Goal: Information Seeking & Learning: Learn about a topic

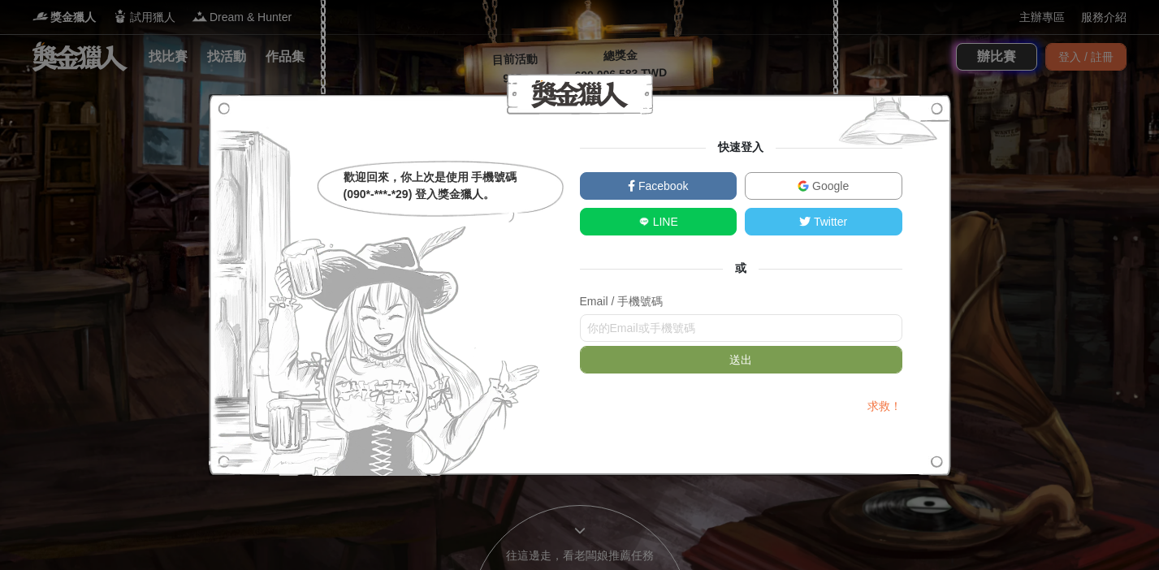
click at [736, 323] on input "text" at bounding box center [741, 328] width 322 height 28
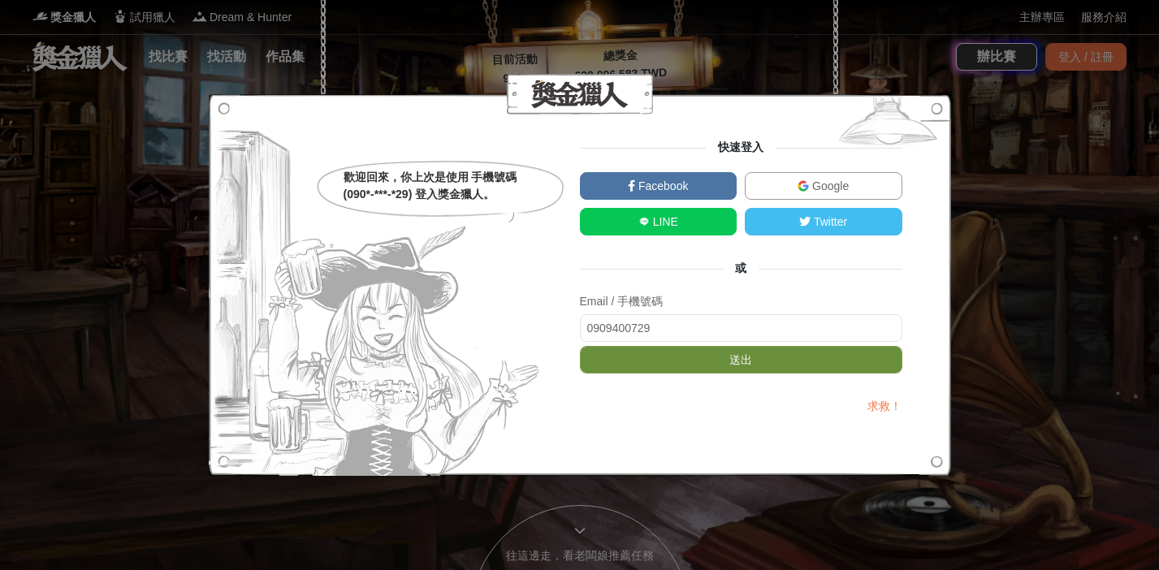
type input "0909400729"
click at [821, 364] on button "送出" at bounding box center [741, 360] width 322 height 28
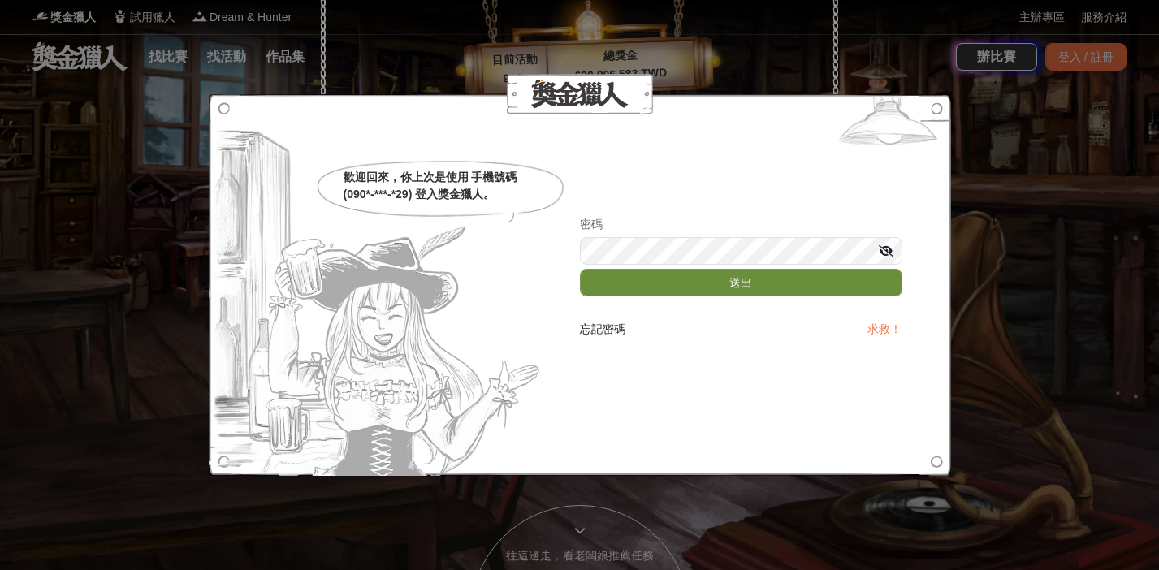
click at [814, 278] on button "送出" at bounding box center [741, 283] width 322 height 28
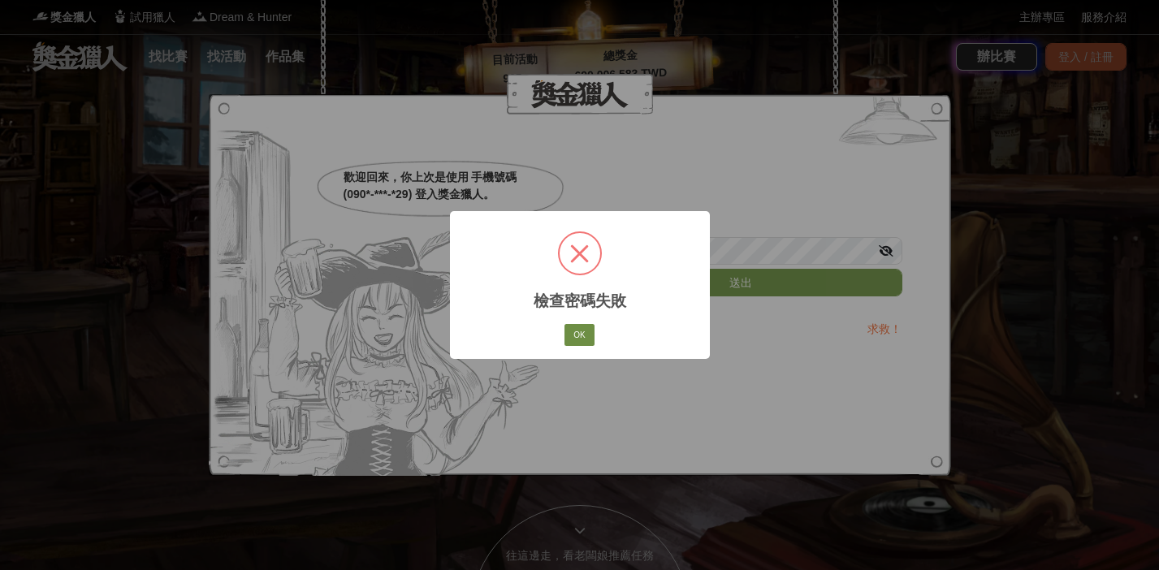
click at [575, 333] on button "OK" at bounding box center [578, 335] width 29 height 23
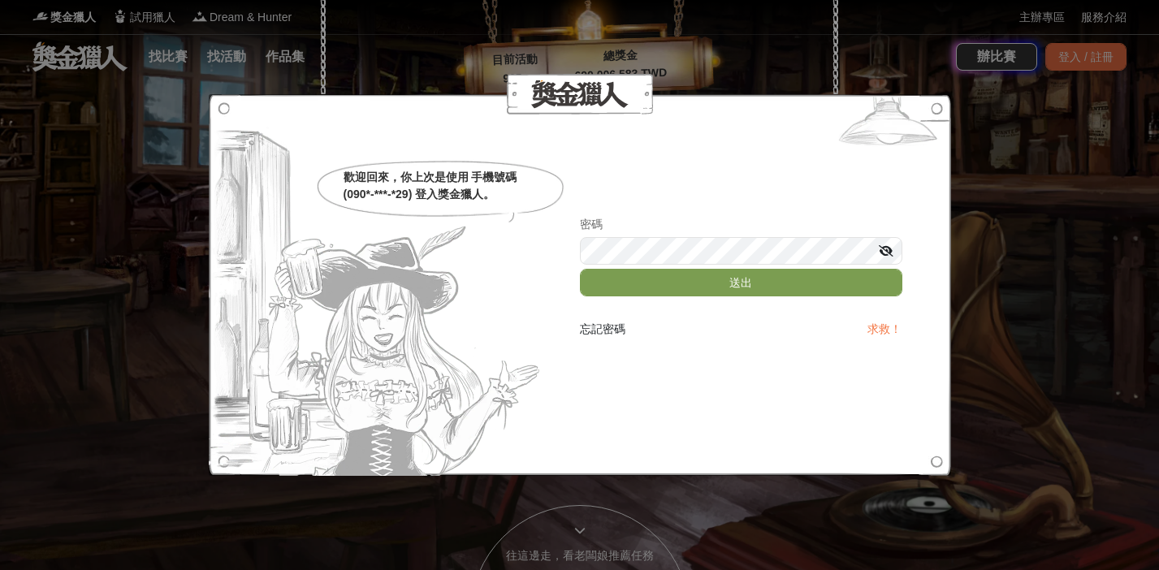
click at [891, 253] on icon at bounding box center [886, 250] width 15 height 11
click at [580, 269] on button "送出" at bounding box center [741, 283] width 322 height 28
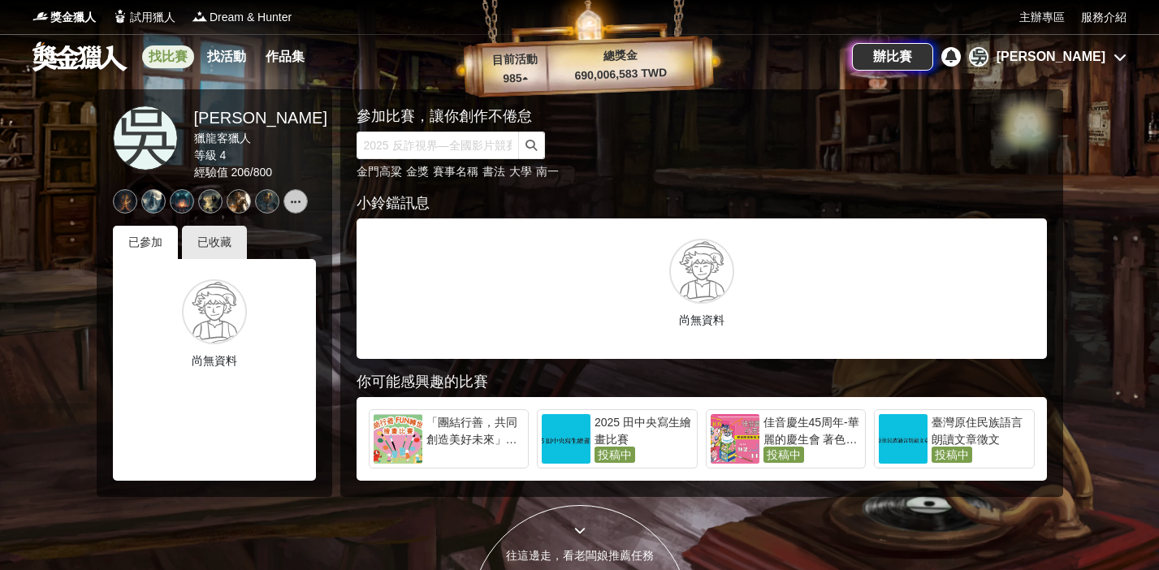
click at [170, 54] on link "找比賽" at bounding box center [168, 56] width 52 height 23
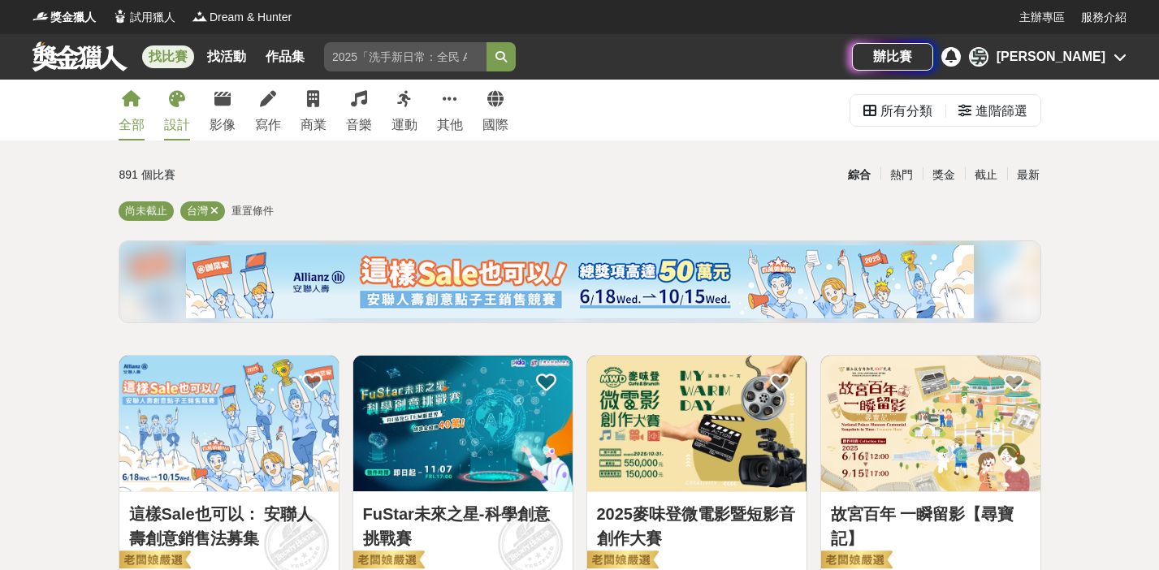
click at [177, 104] on icon at bounding box center [177, 99] width 16 height 16
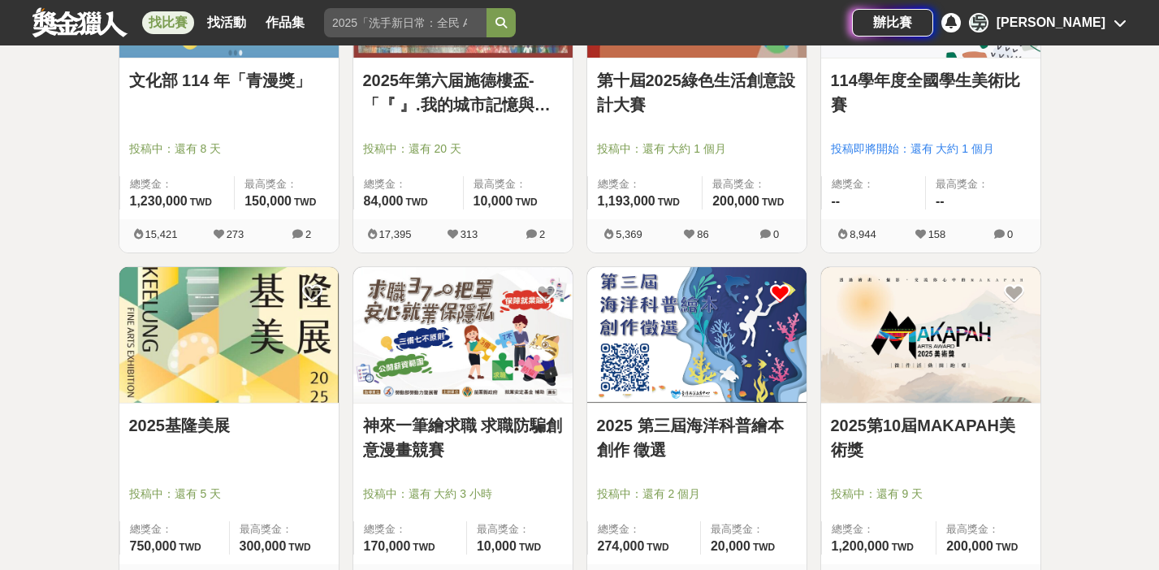
scroll to position [1127, 0]
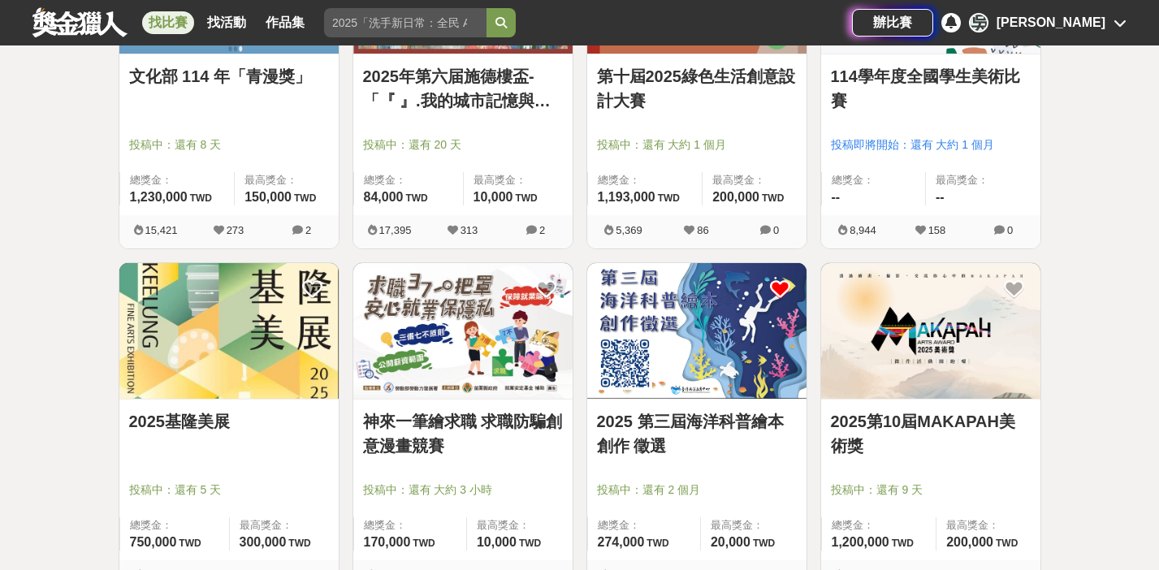
click at [710, 421] on link "2025 第三屆海洋科普繪本創作 徵選" at bounding box center [697, 433] width 200 height 49
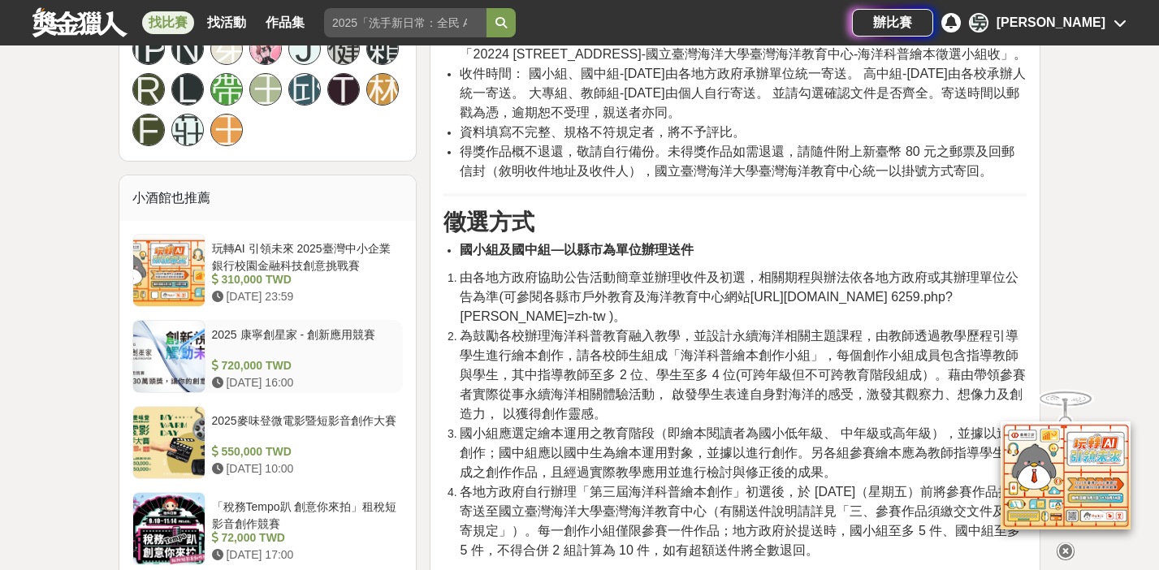
scroll to position [1113, 0]
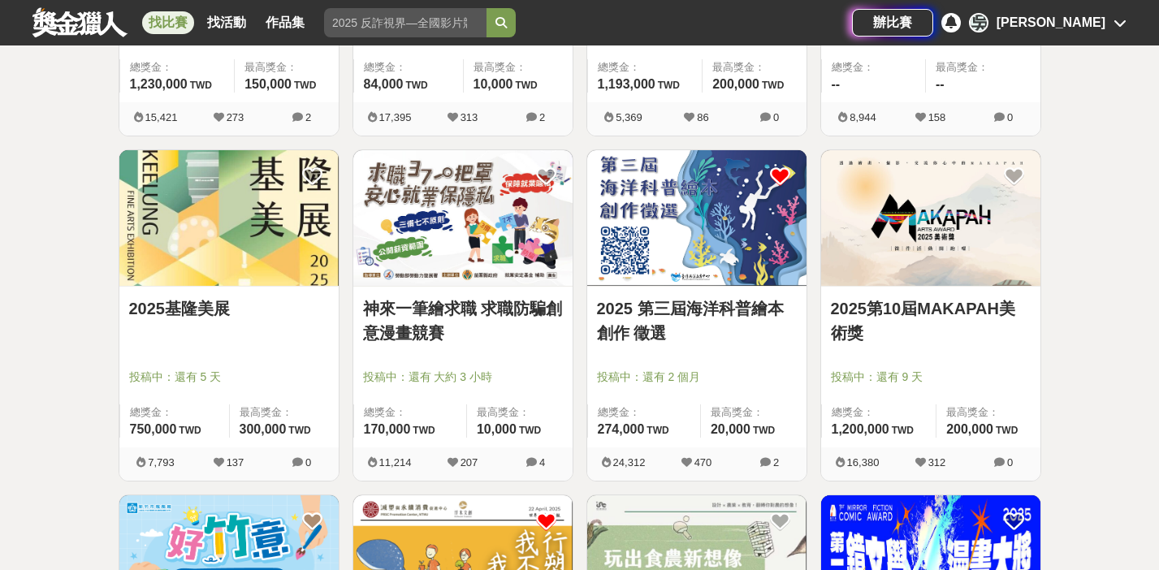
scroll to position [1247, 0]
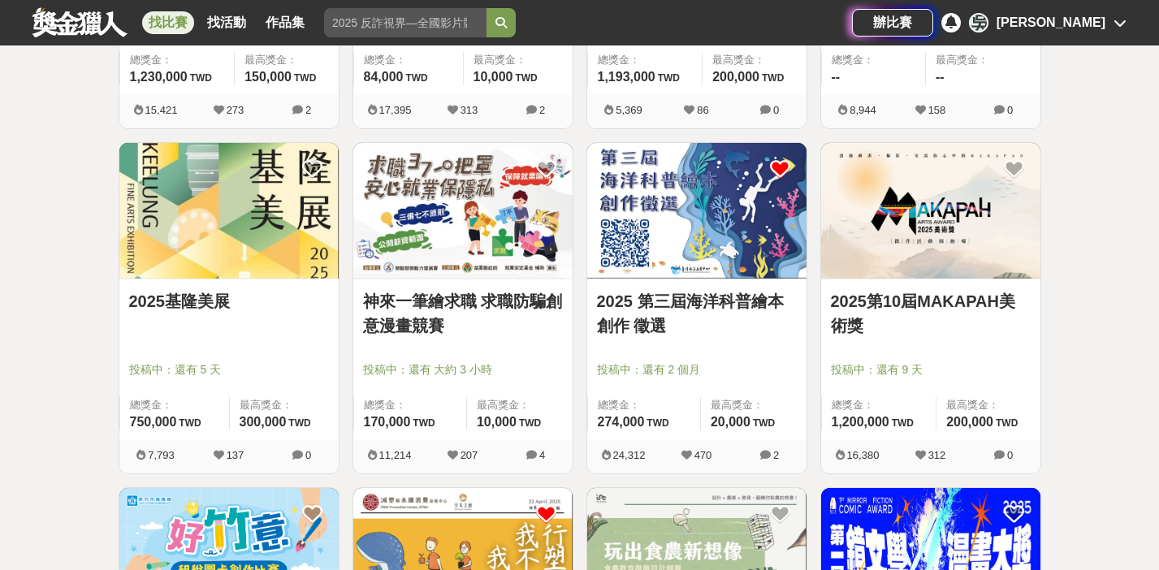
click at [916, 305] on link "2025第10屆MAKAPAH美術獎" at bounding box center [931, 313] width 200 height 49
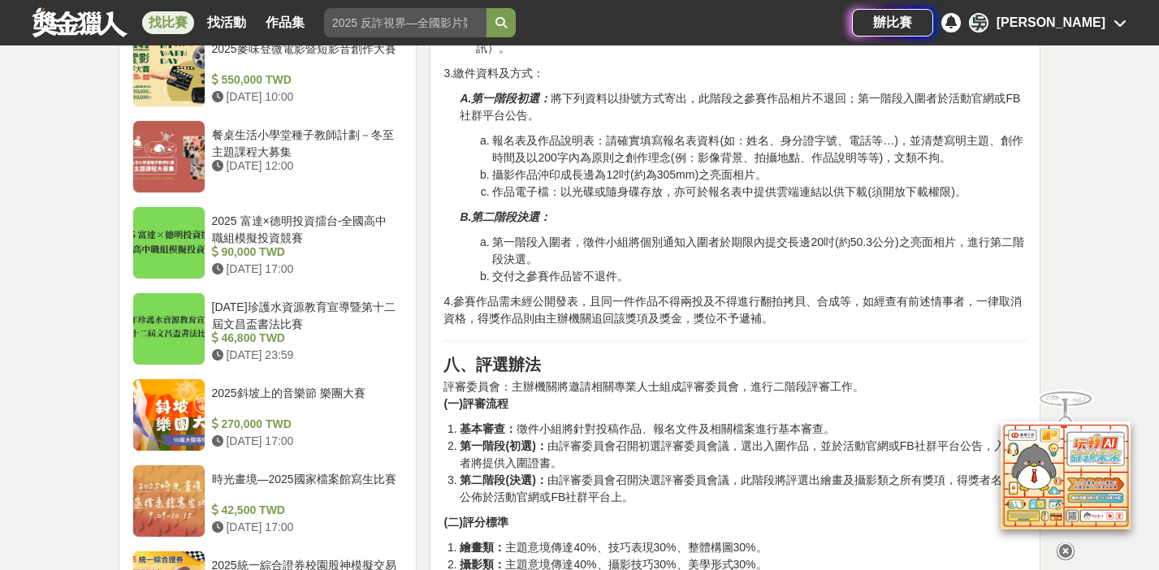
scroll to position [1964, 0]
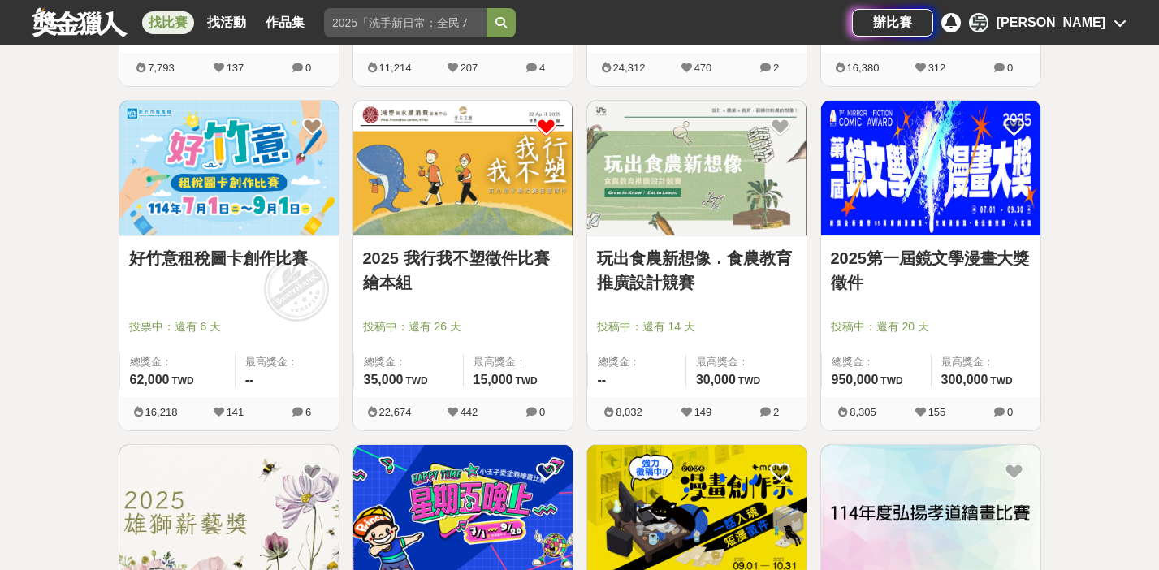
scroll to position [1638, 0]
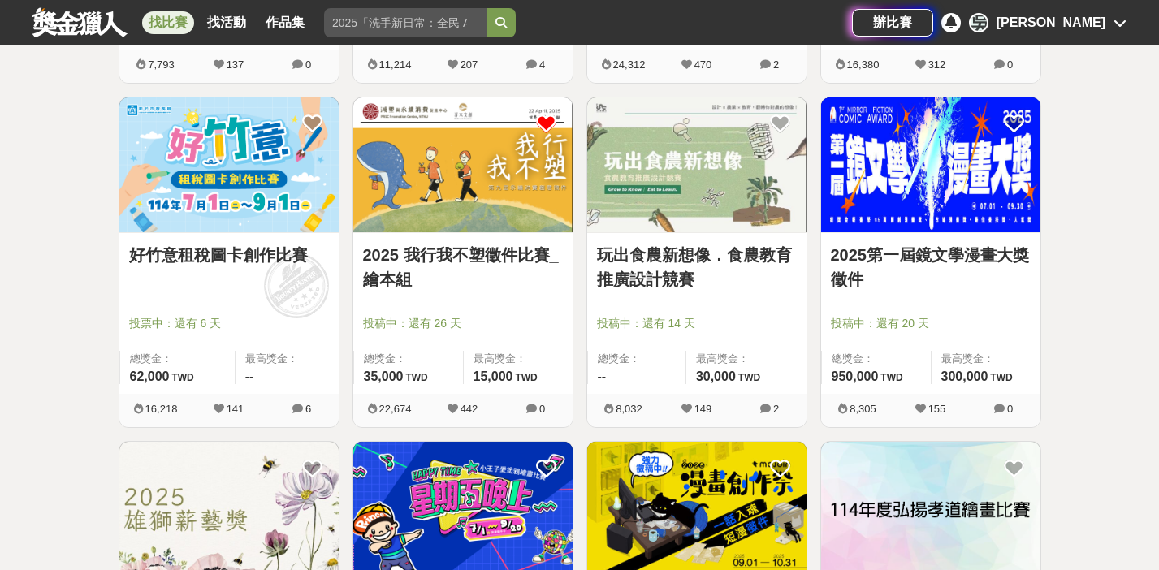
click at [652, 277] on link "玩出食農新想像．食農教育推廣設計競賽" at bounding box center [697, 267] width 200 height 49
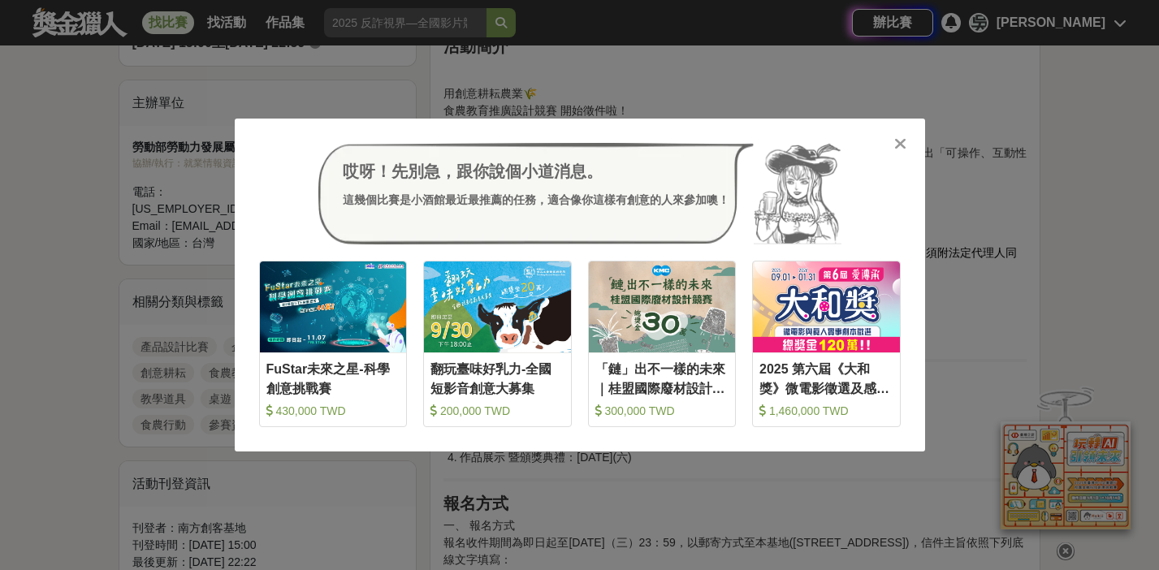
scroll to position [519, 0]
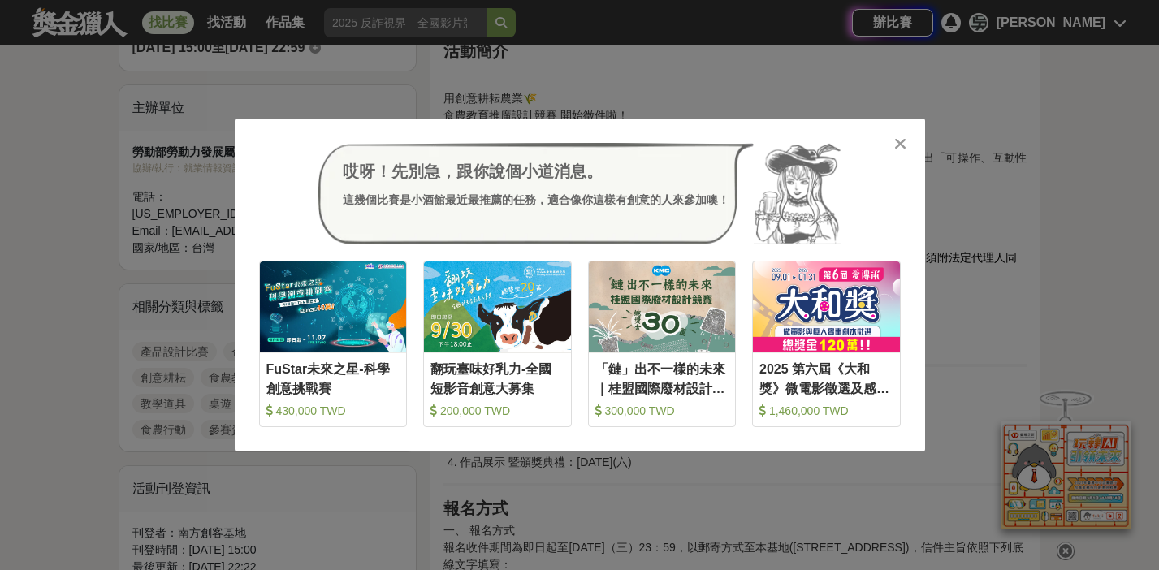
click at [896, 144] on icon at bounding box center [900, 144] width 12 height 16
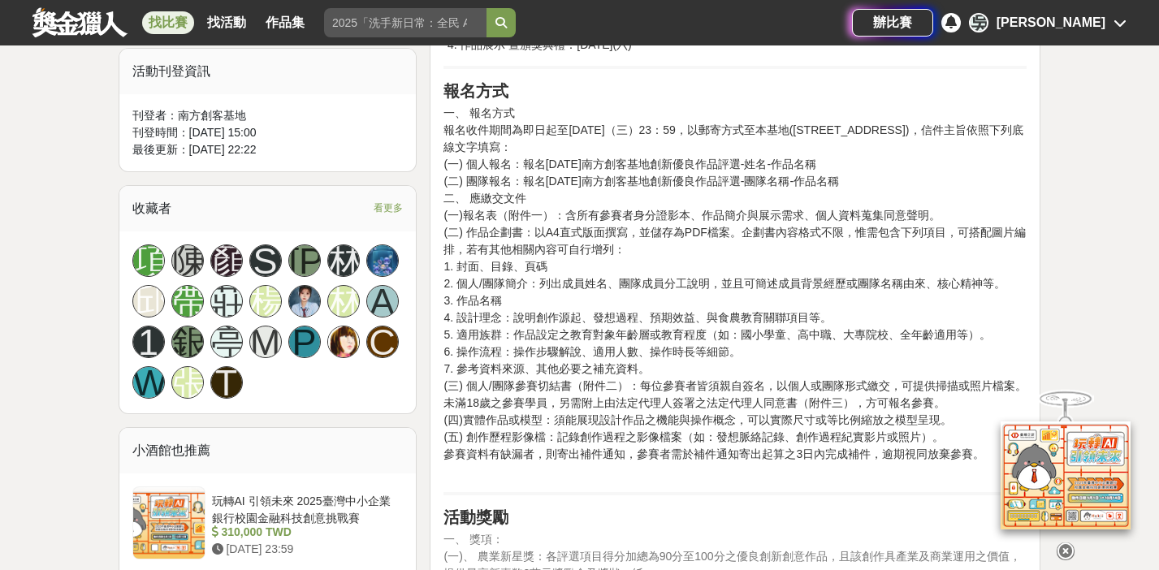
scroll to position [939, 0]
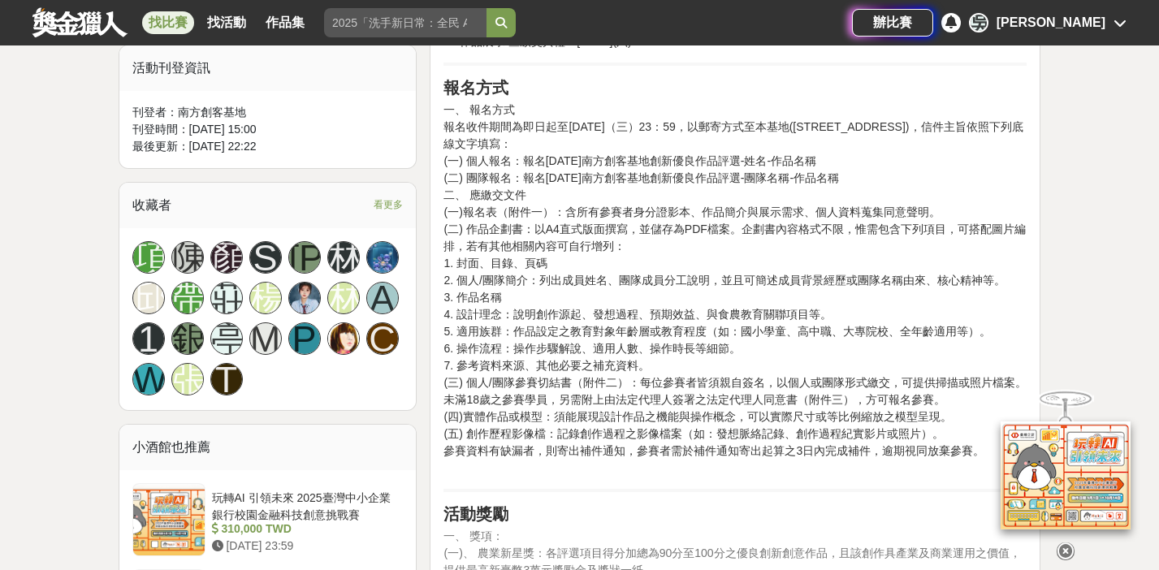
click at [1065, 542] on icon at bounding box center [1065, 551] width 18 height 18
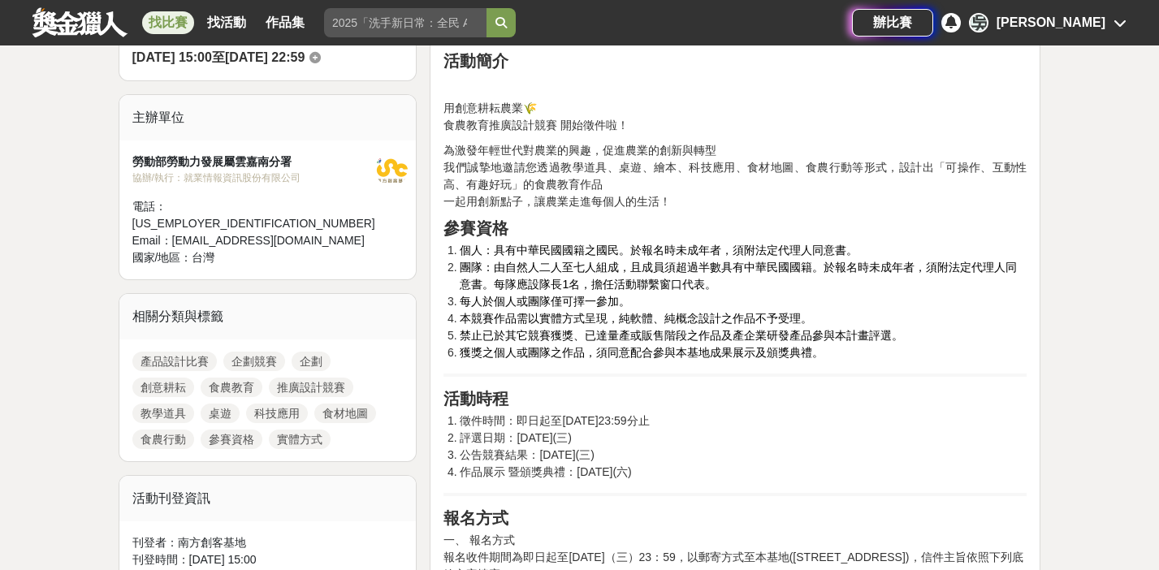
scroll to position [464, 0]
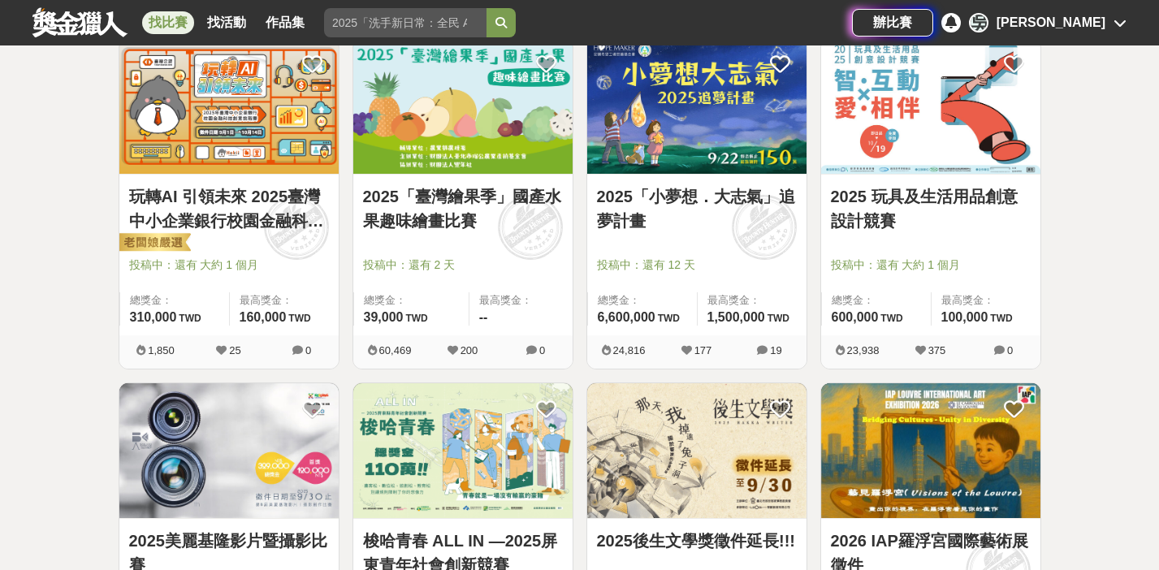
scroll to position [1353, 0]
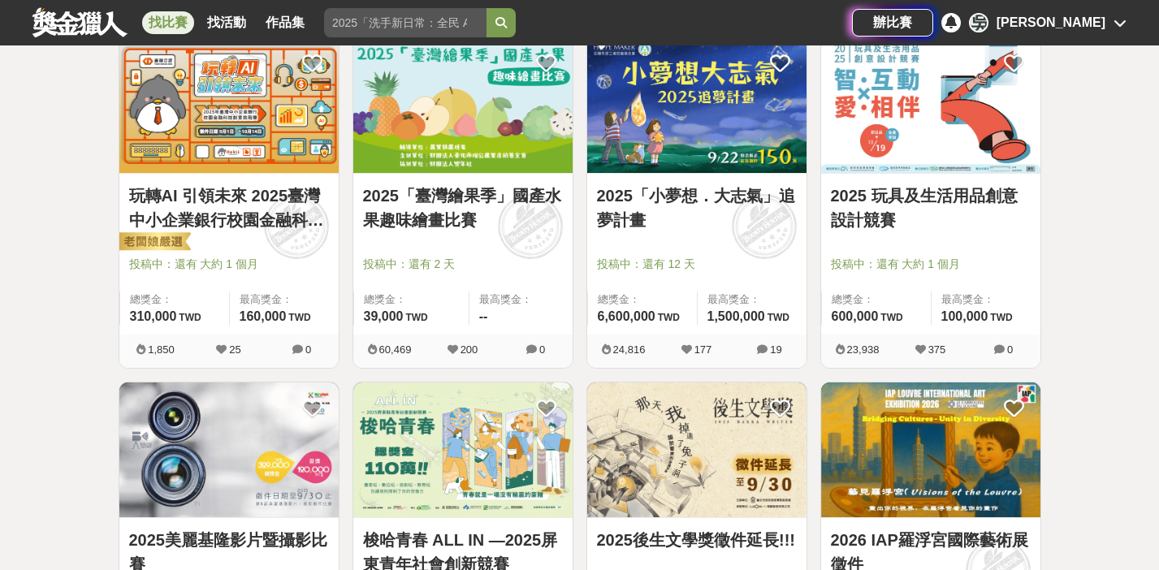
click at [909, 187] on link "2025 玩具及生活用品創意設計競賽" at bounding box center [931, 208] width 200 height 49
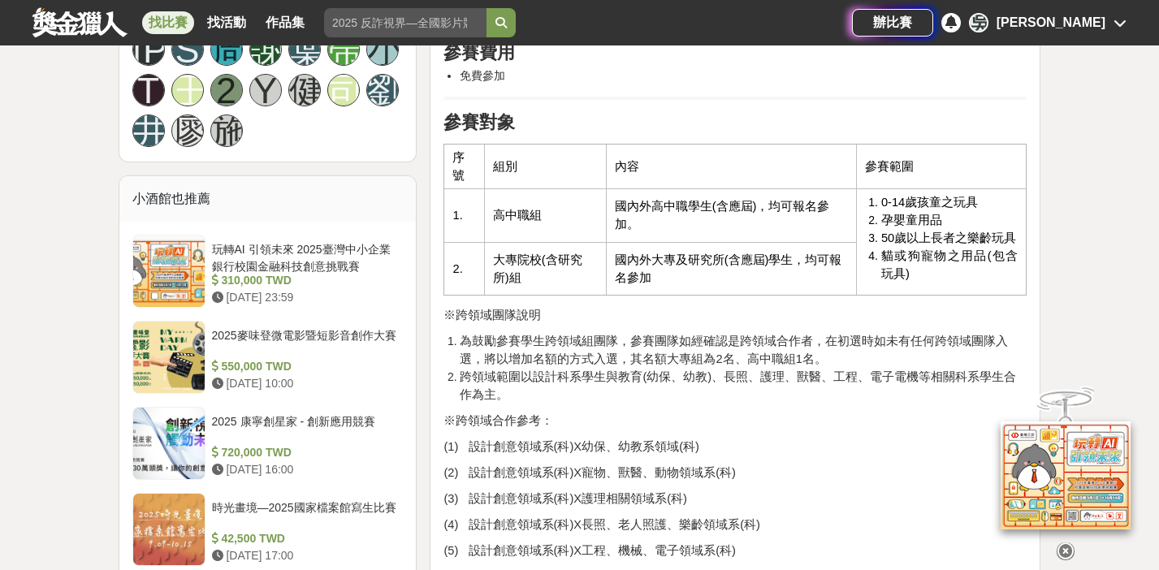
scroll to position [1164, 0]
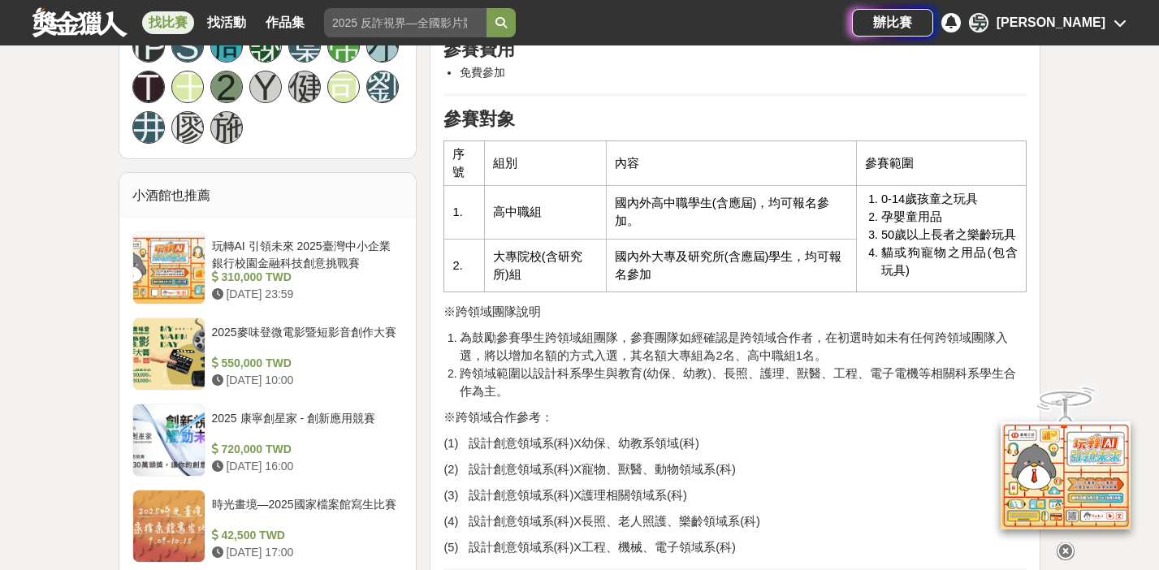
click at [1064, 542] on icon at bounding box center [1065, 551] width 18 height 18
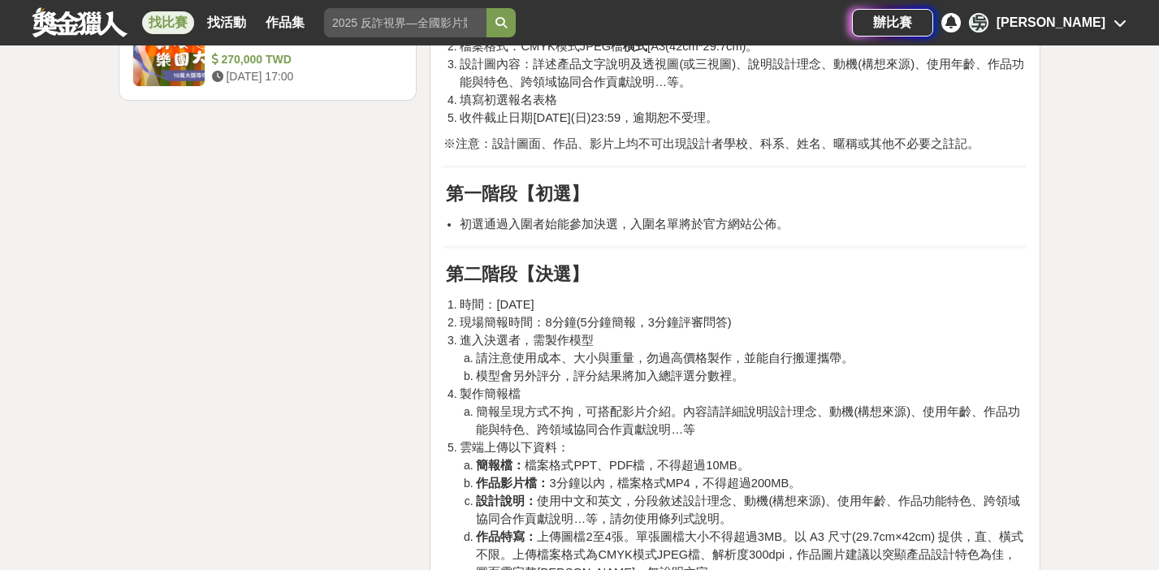
scroll to position [2369, 0]
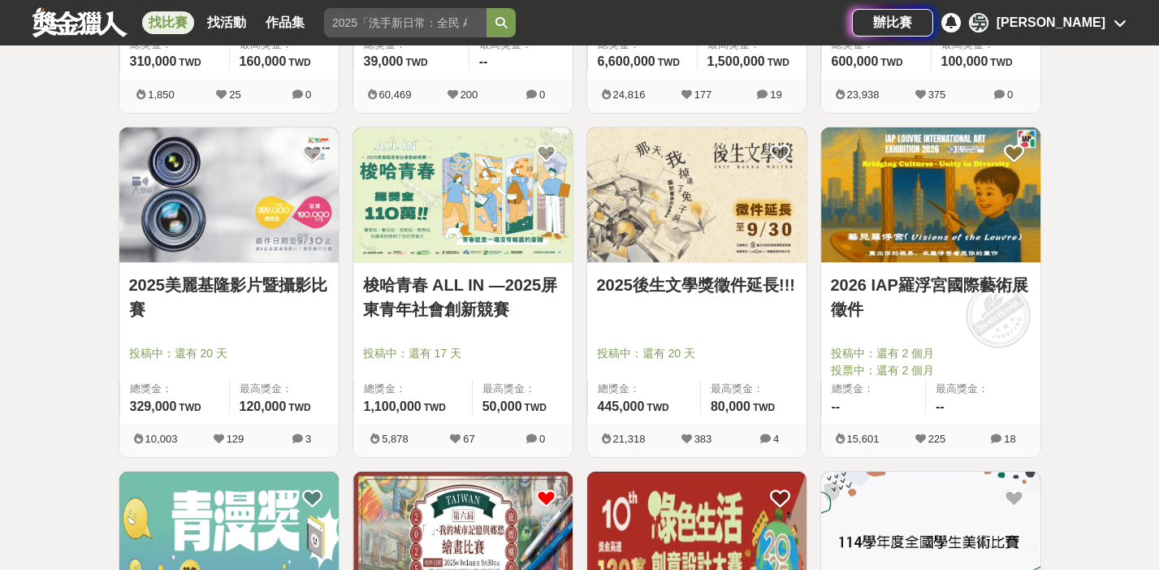
scroll to position [1613, 0]
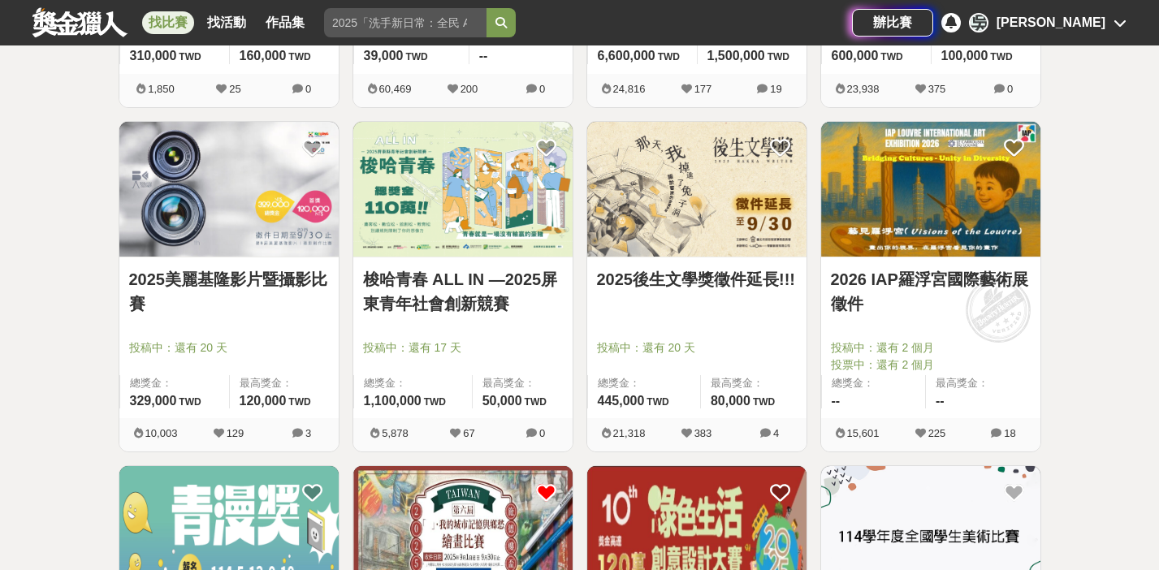
click at [677, 274] on link "2025後生文學獎徵件延長!!!" at bounding box center [697, 279] width 200 height 24
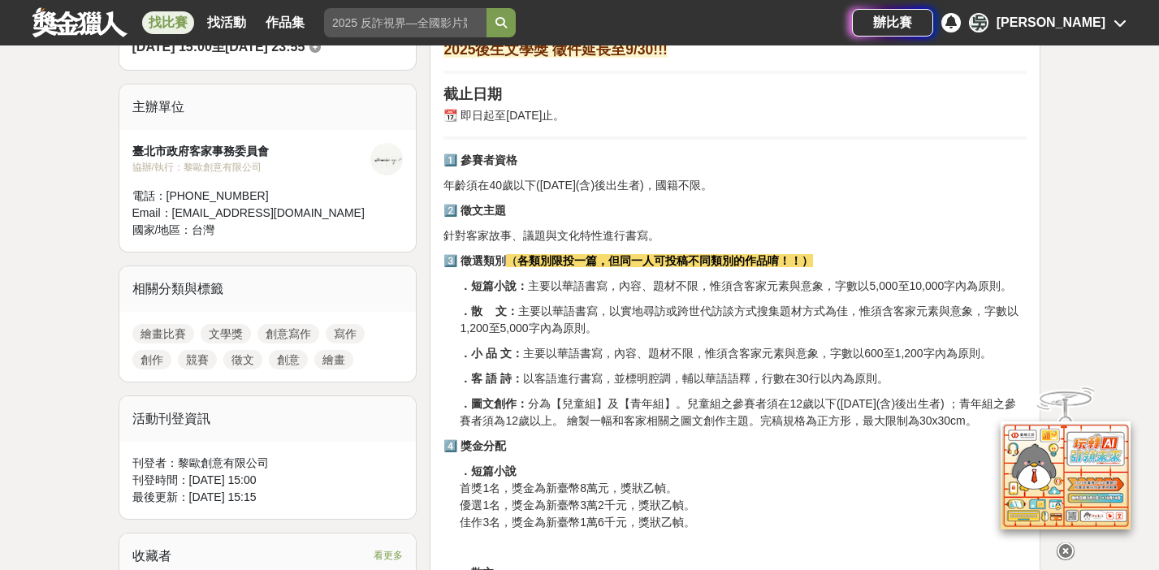
scroll to position [522, 0]
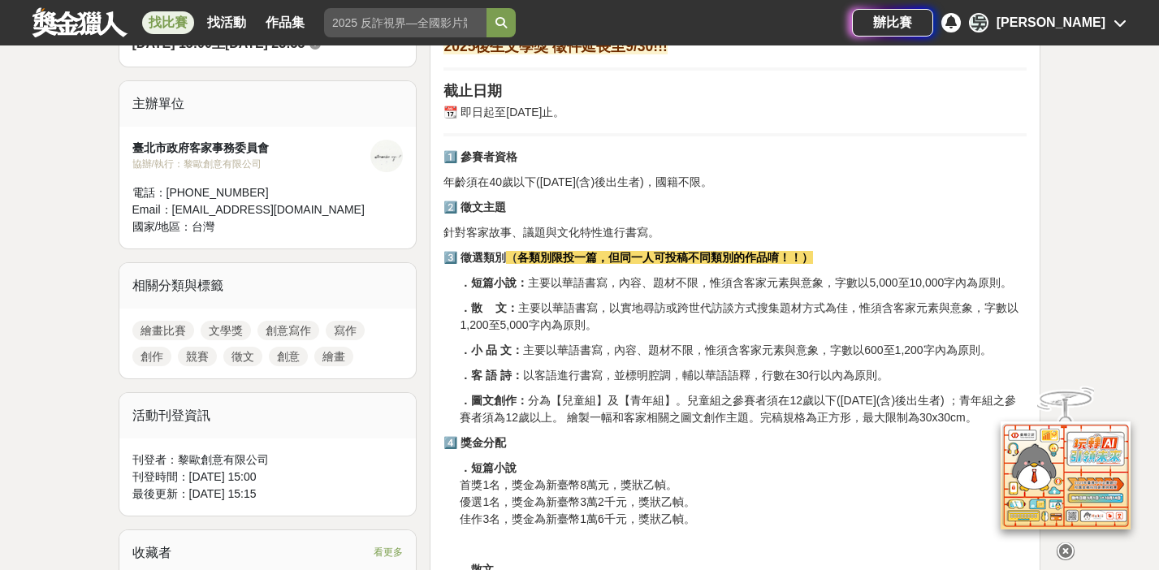
click at [1062, 542] on icon at bounding box center [1065, 551] width 18 height 18
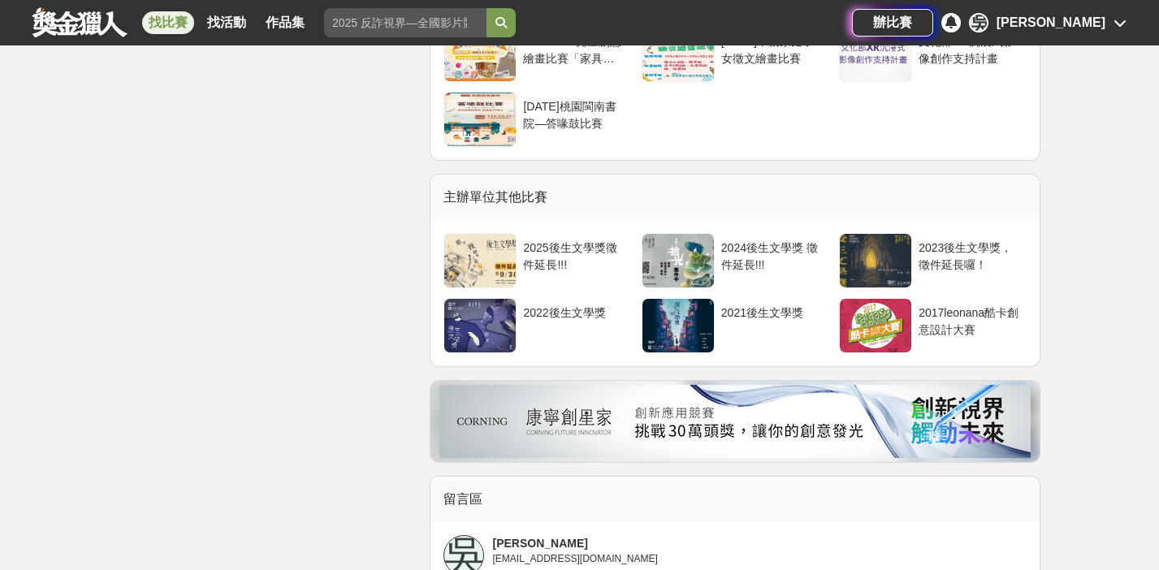
scroll to position [2873, 0]
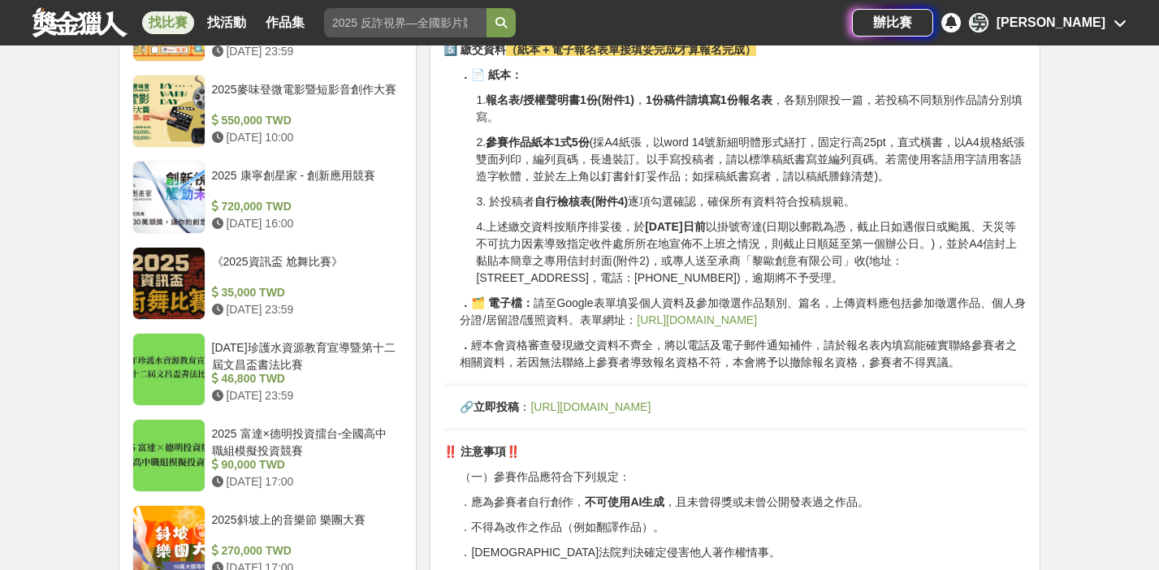
scroll to position [0, 0]
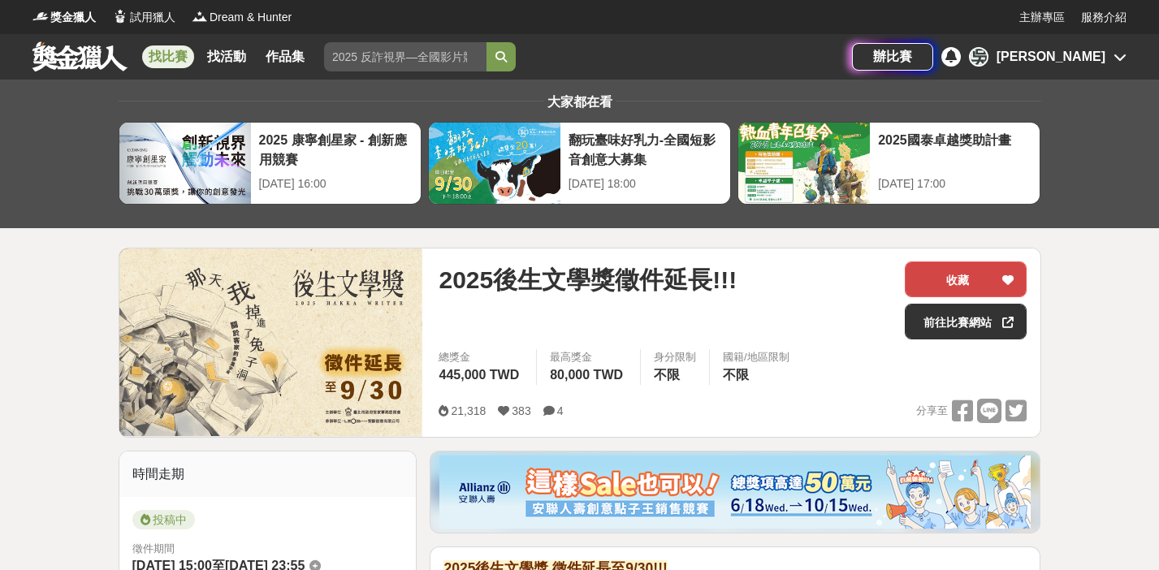
click at [937, 272] on button "收藏" at bounding box center [966, 279] width 122 height 36
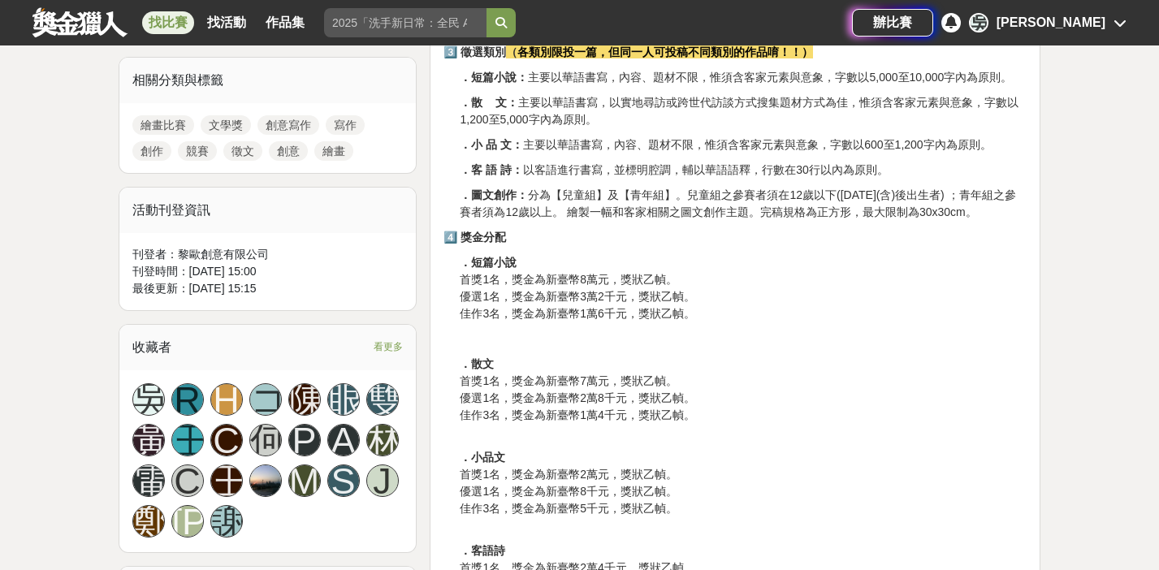
scroll to position [730, 0]
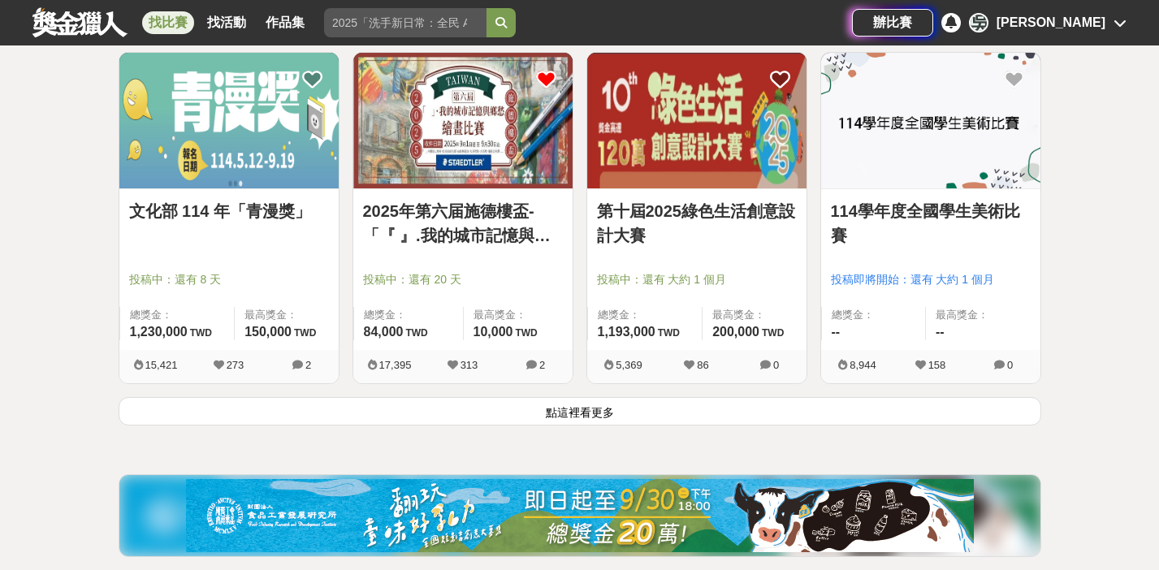
scroll to position [2162, 0]
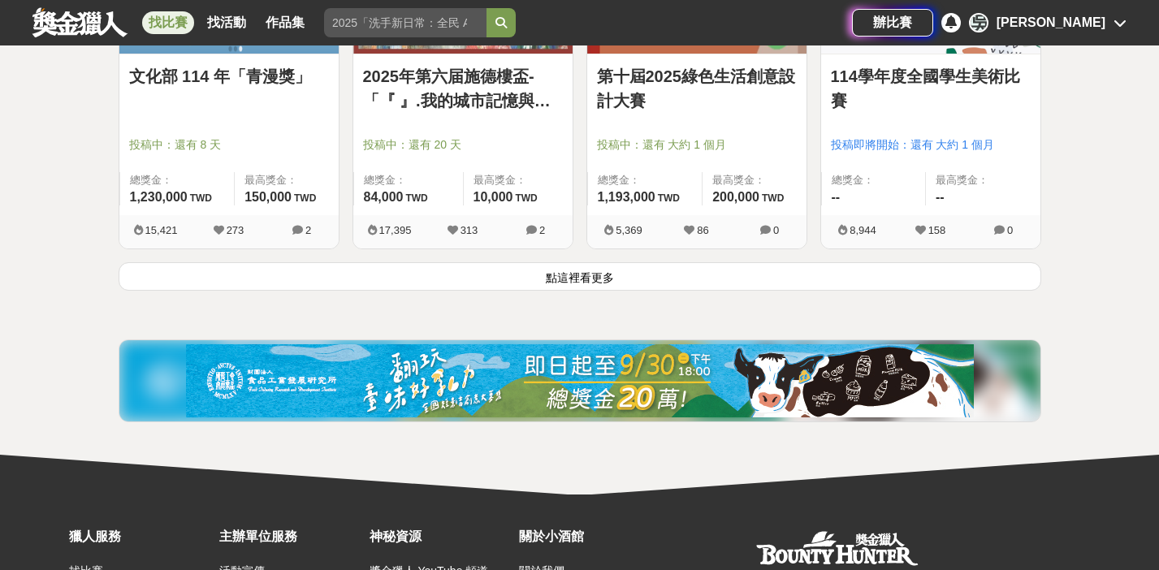
click at [710, 268] on button "點這裡看更多" at bounding box center [580, 276] width 922 height 28
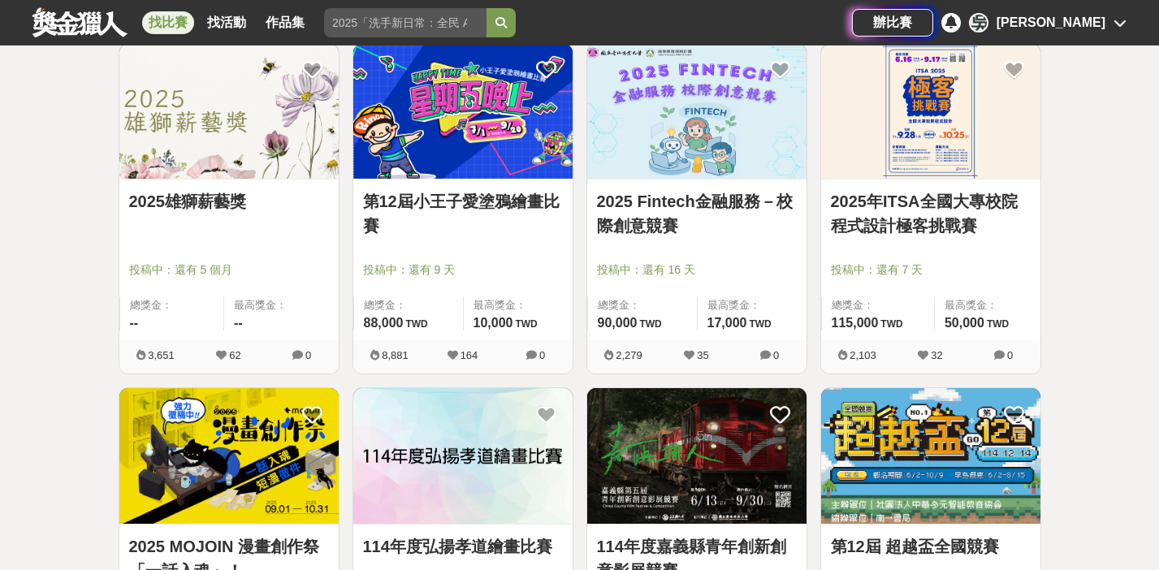
scroll to position [3421, 0]
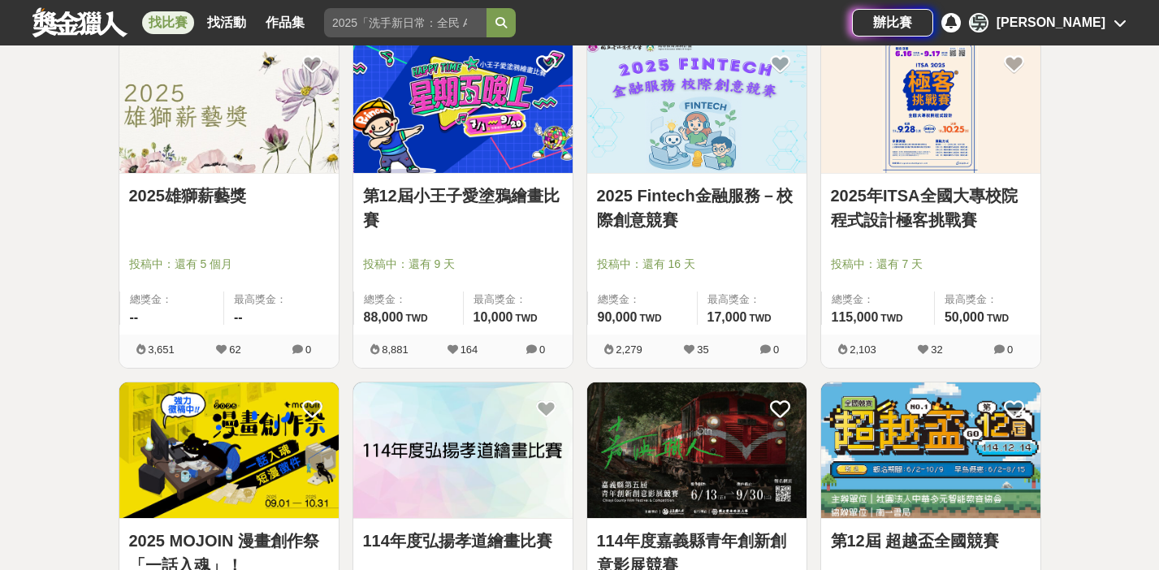
click at [219, 216] on div "2025雄獅薪藝獎" at bounding box center [229, 205] width 200 height 43
click at [221, 200] on link "2025雄獅薪藝獎" at bounding box center [229, 196] width 200 height 24
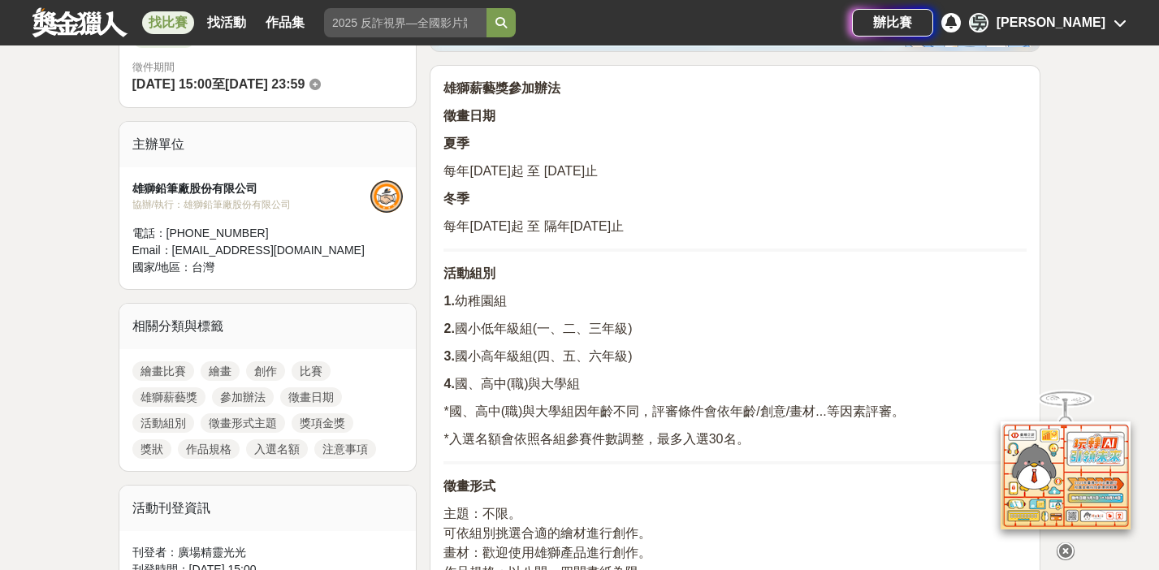
scroll to position [482, 0]
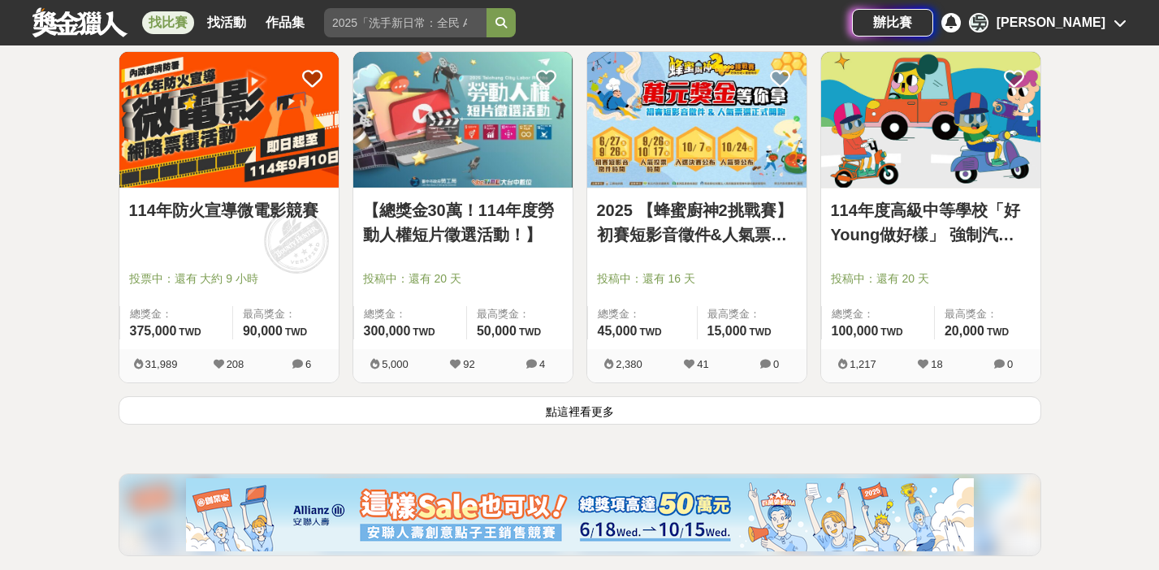
scroll to position [4097, 0]
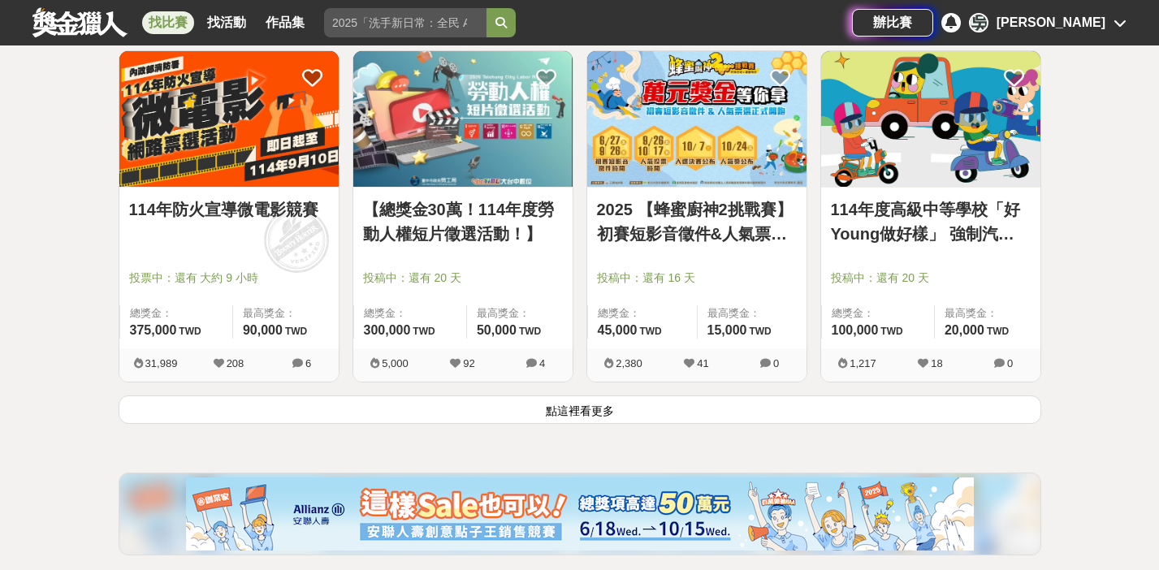
click at [433, 400] on button "點這裡看更多" at bounding box center [580, 409] width 922 height 28
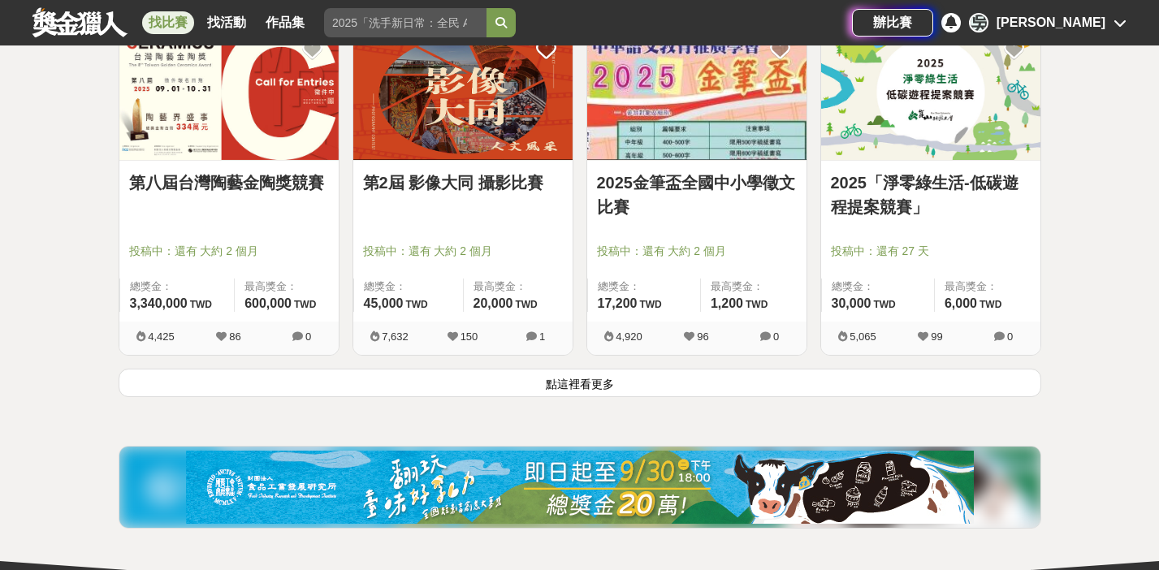
scroll to position [6197, 0]
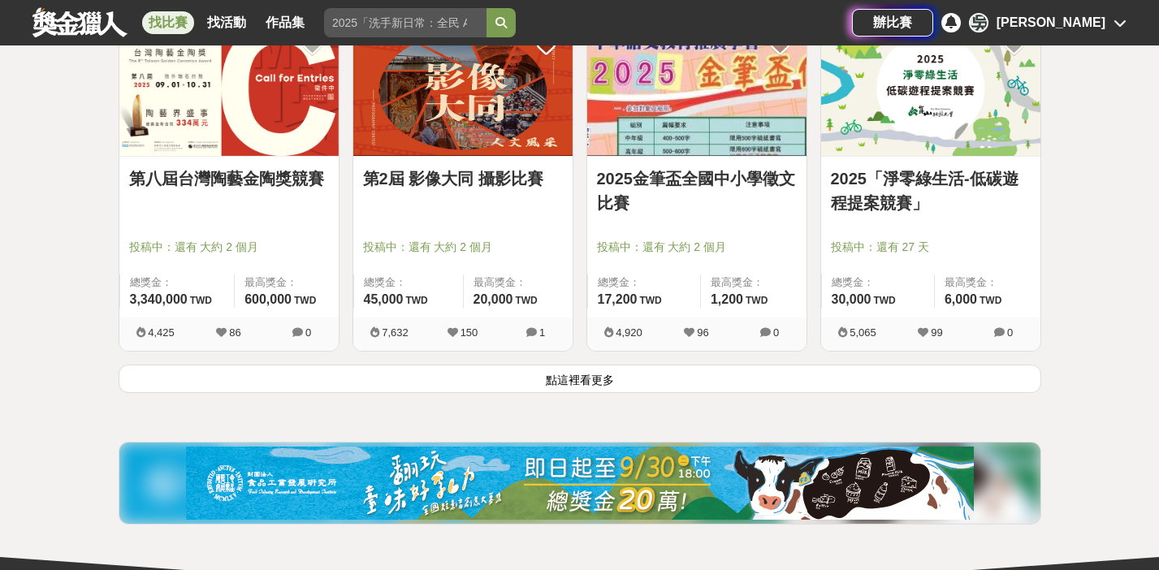
click at [440, 377] on button "點這裡看更多" at bounding box center [580, 379] width 922 height 28
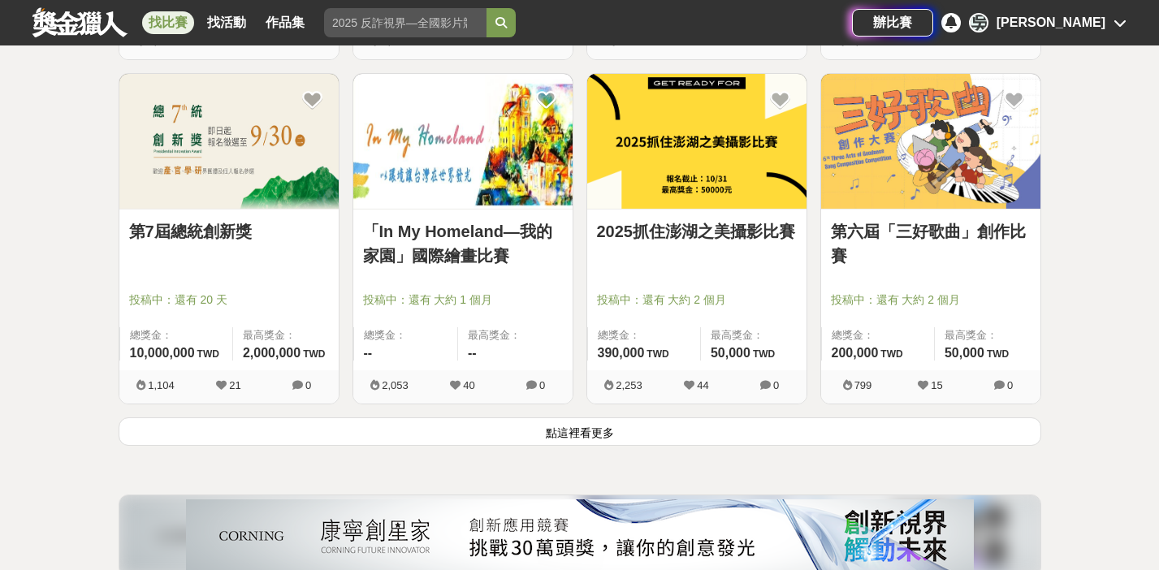
scroll to position [8222, 0]
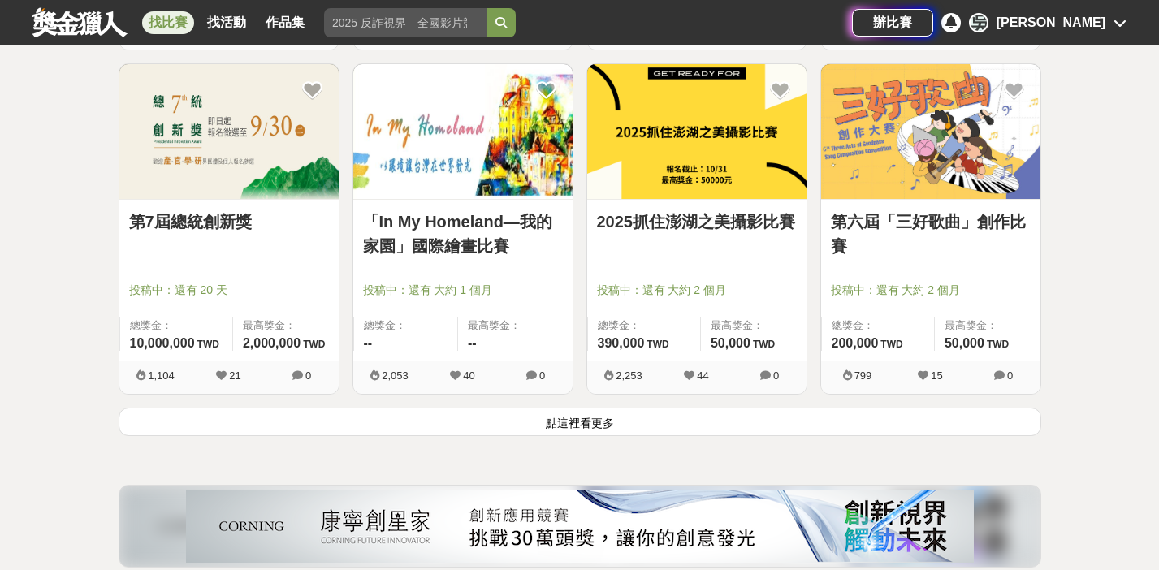
click at [622, 420] on button "點這裡看更多" at bounding box center [580, 422] width 922 height 28
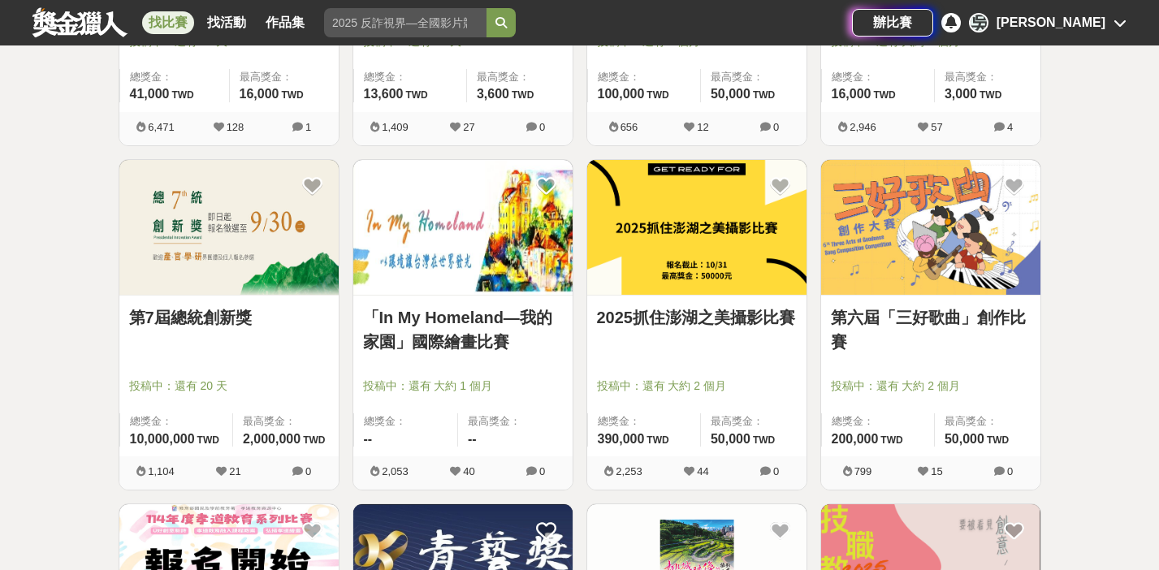
scroll to position [8127, 0]
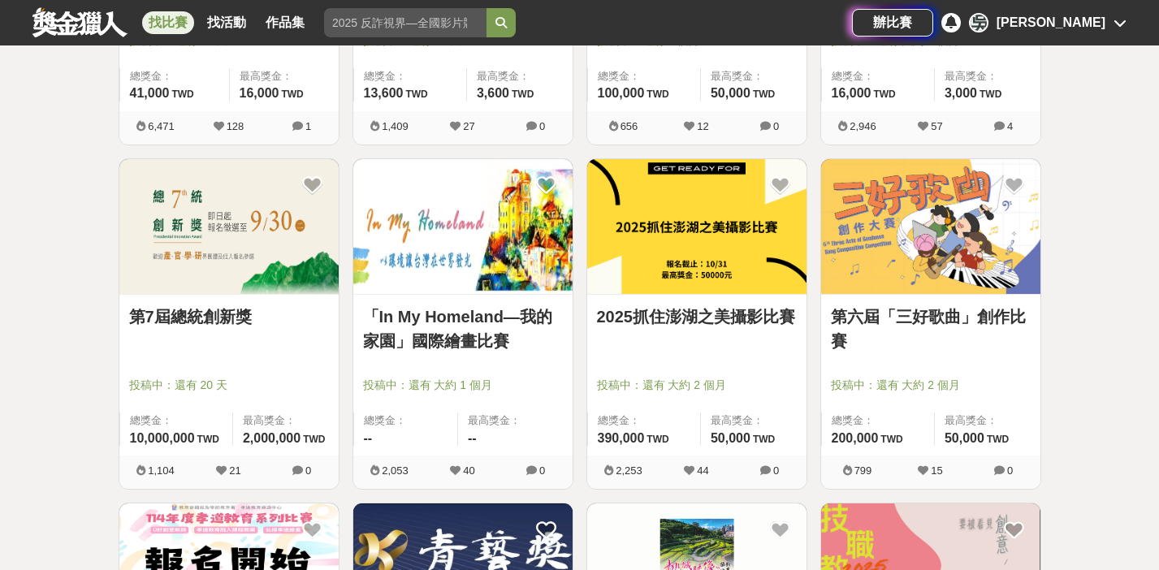
click at [472, 348] on link "「In My Homeland—我的家園」國際繪畫比賽" at bounding box center [463, 328] width 200 height 49
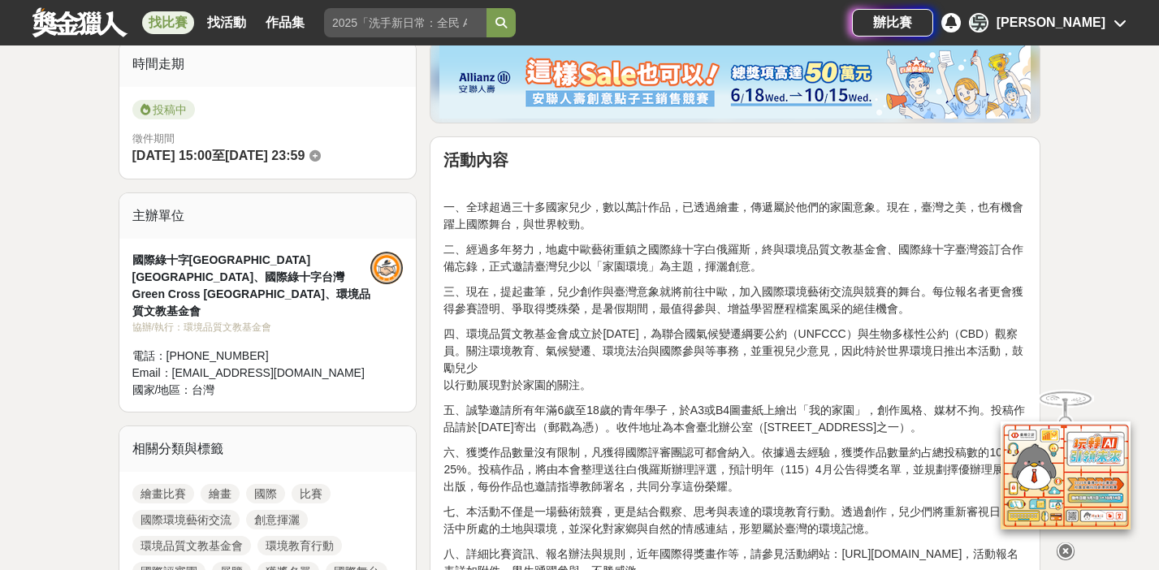
scroll to position [413, 0]
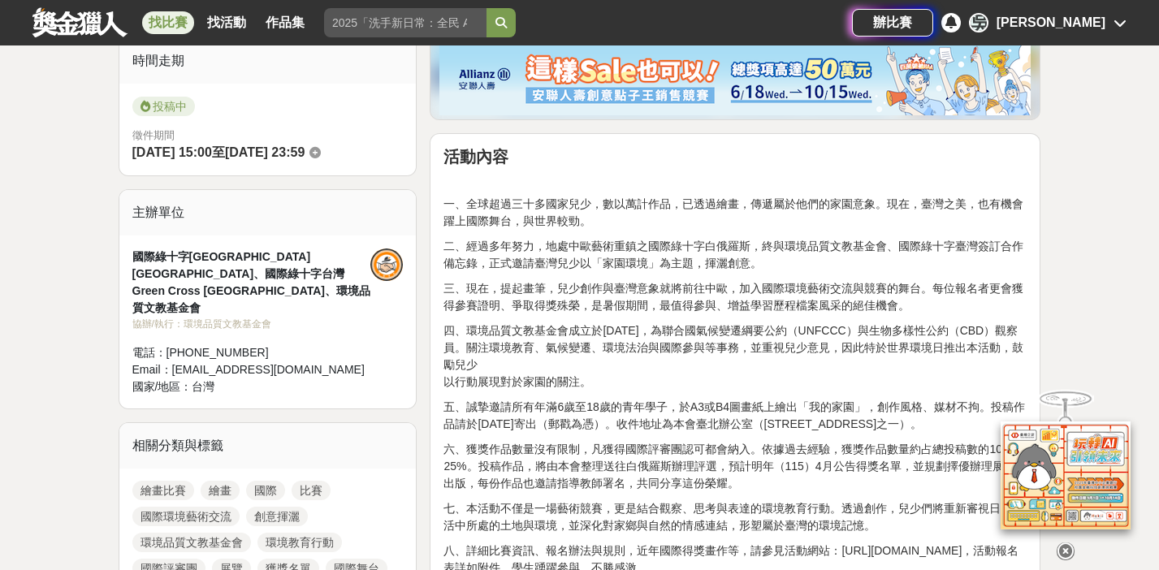
click at [1069, 545] on icon at bounding box center [1065, 551] width 18 height 18
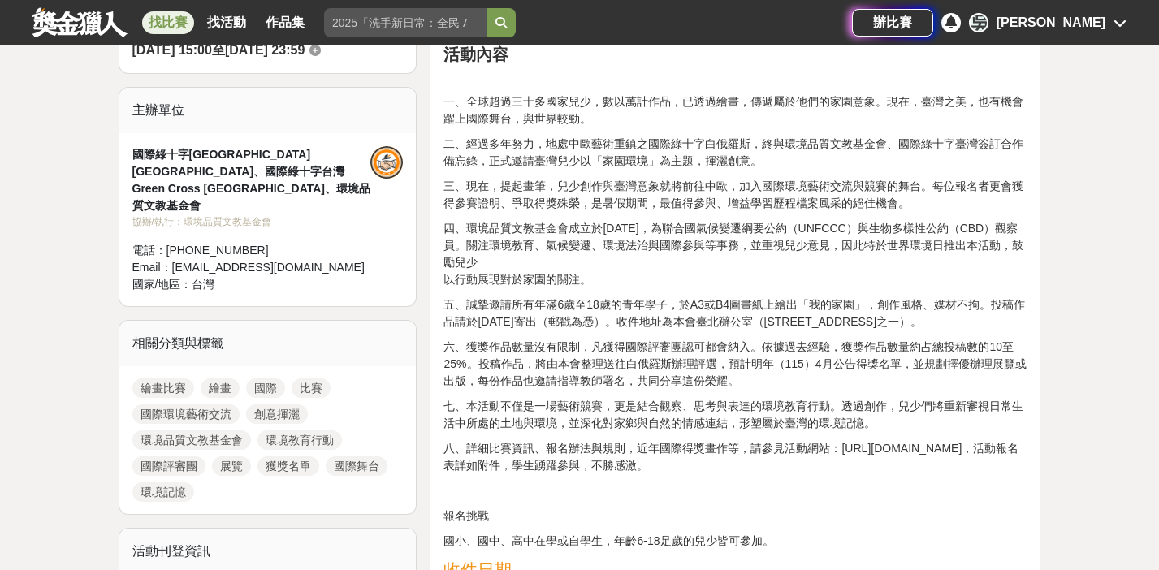
scroll to position [514, 0]
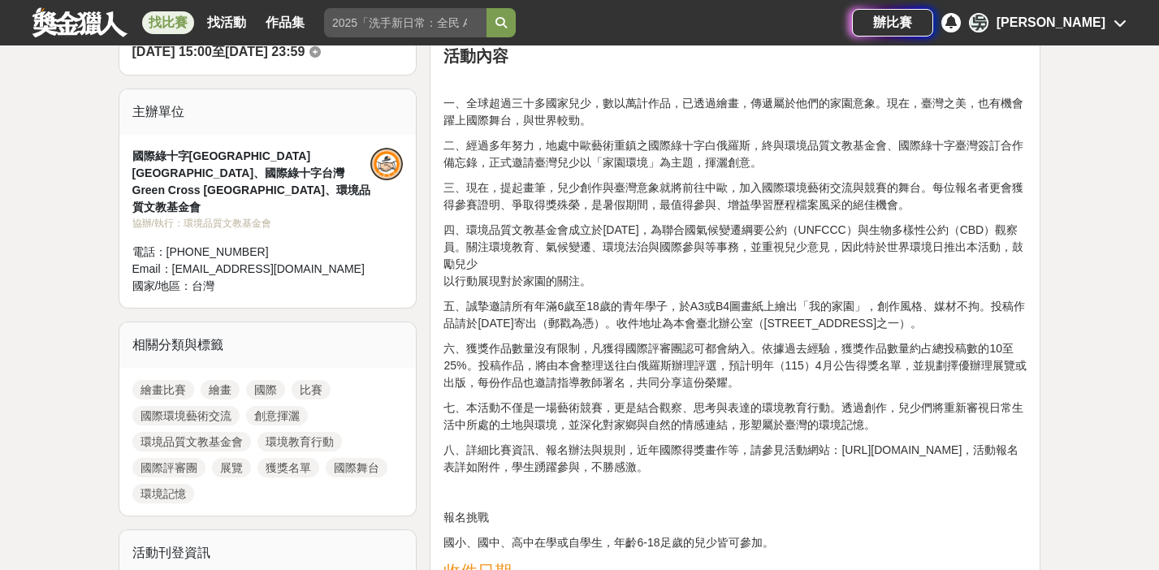
click at [727, 106] on p "一、全球超過三十多國家兒少，數以萬計作品，已透過繪畫，傳遞屬於他們的家園意象。現在，臺灣之美，也有機會躍上國際舞台，與世界較勁。" at bounding box center [734, 112] width 583 height 34
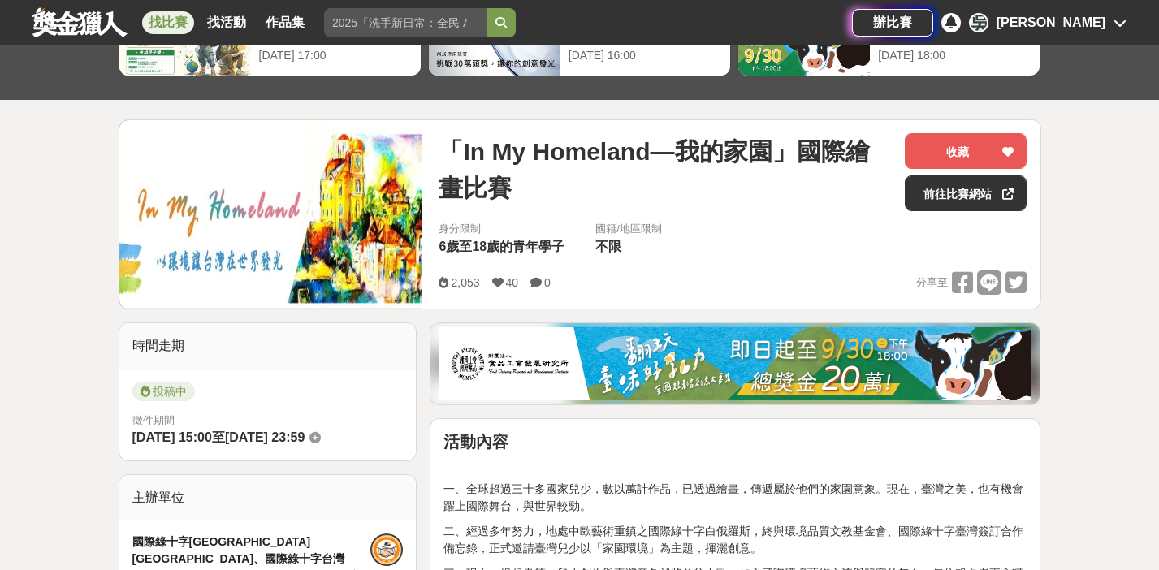
scroll to position [0, 0]
